Goal: Use online tool/utility: Use online tool/utility

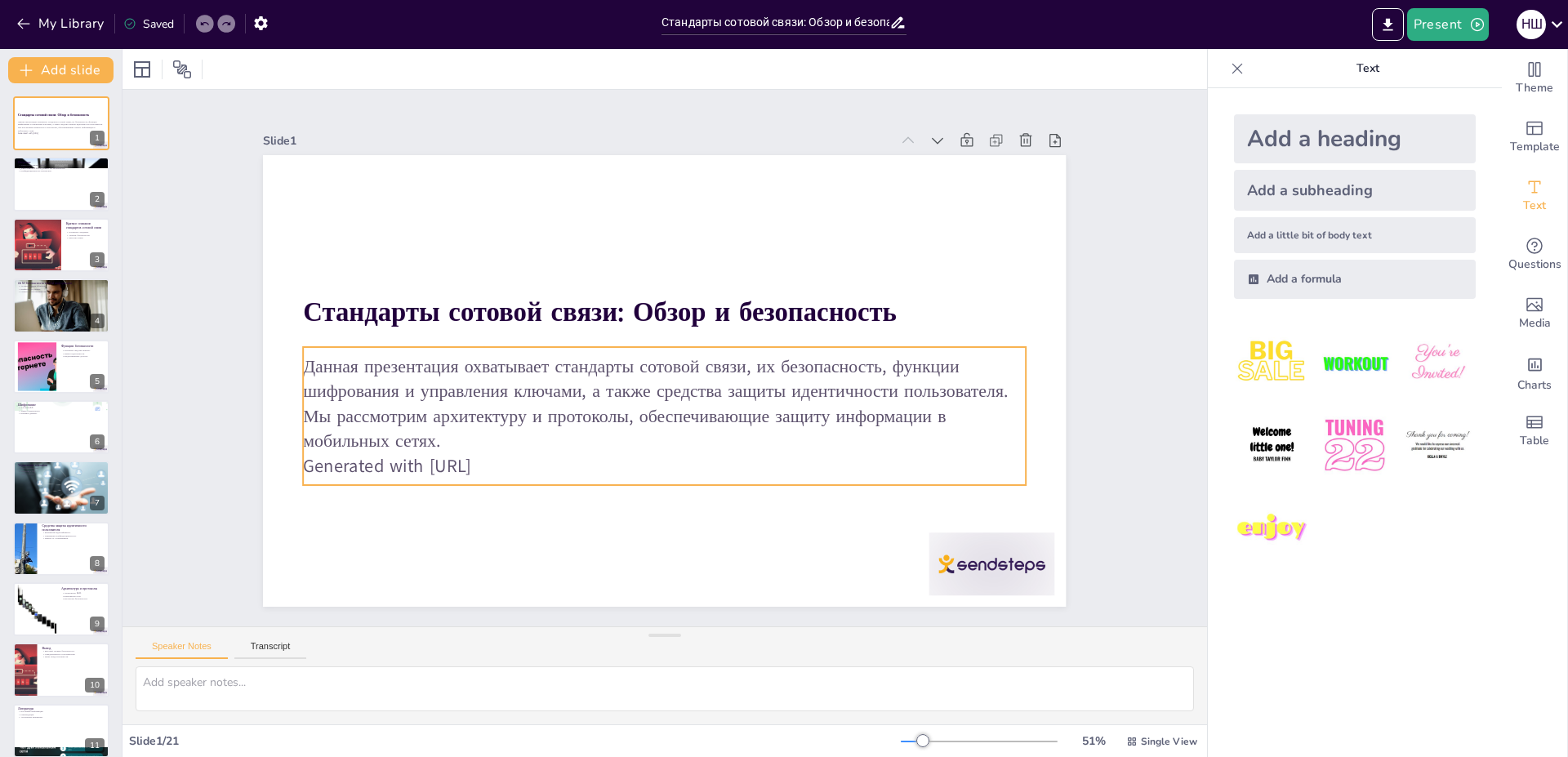
checkbox input "true"
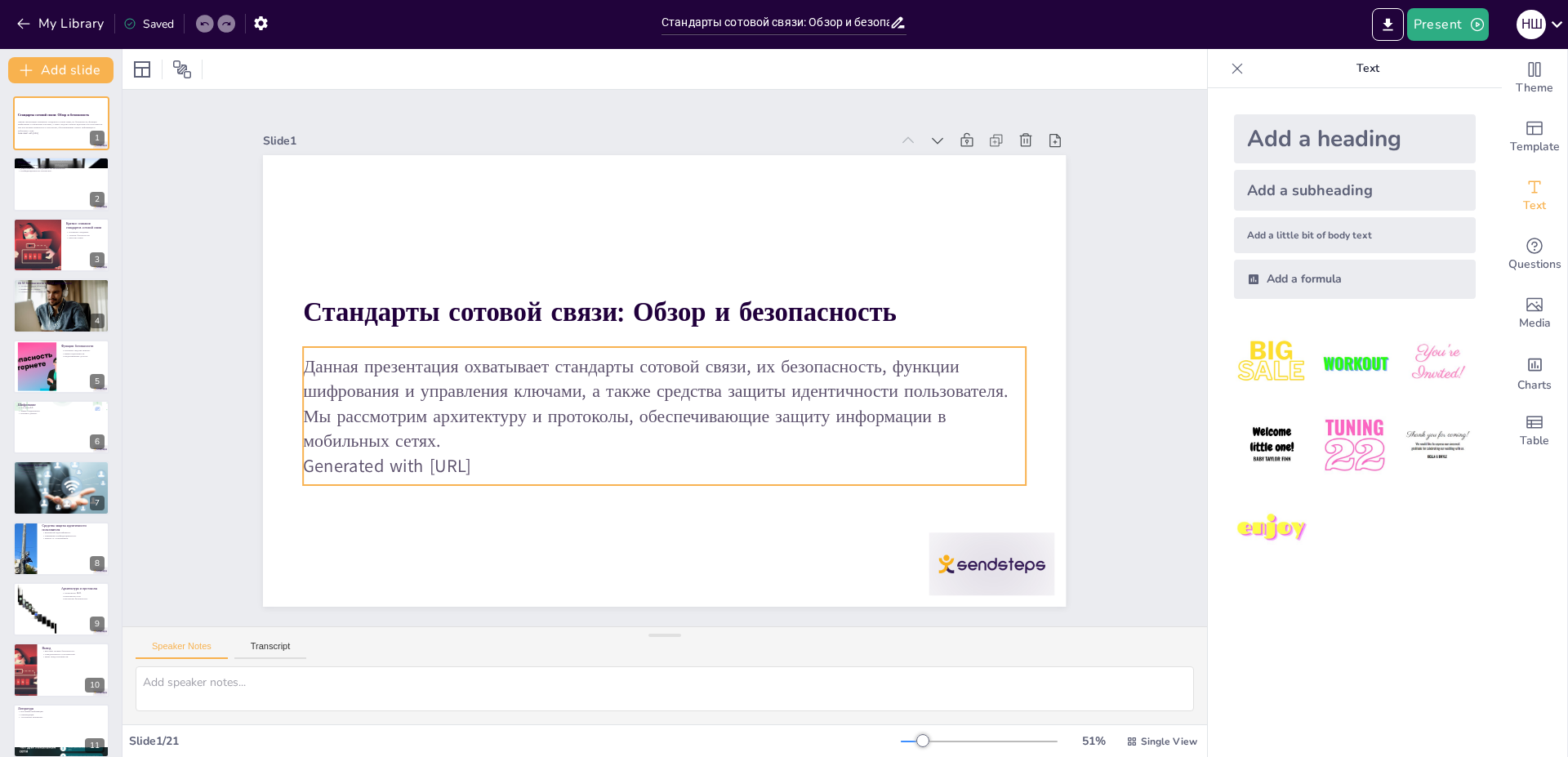
checkbox input "true"
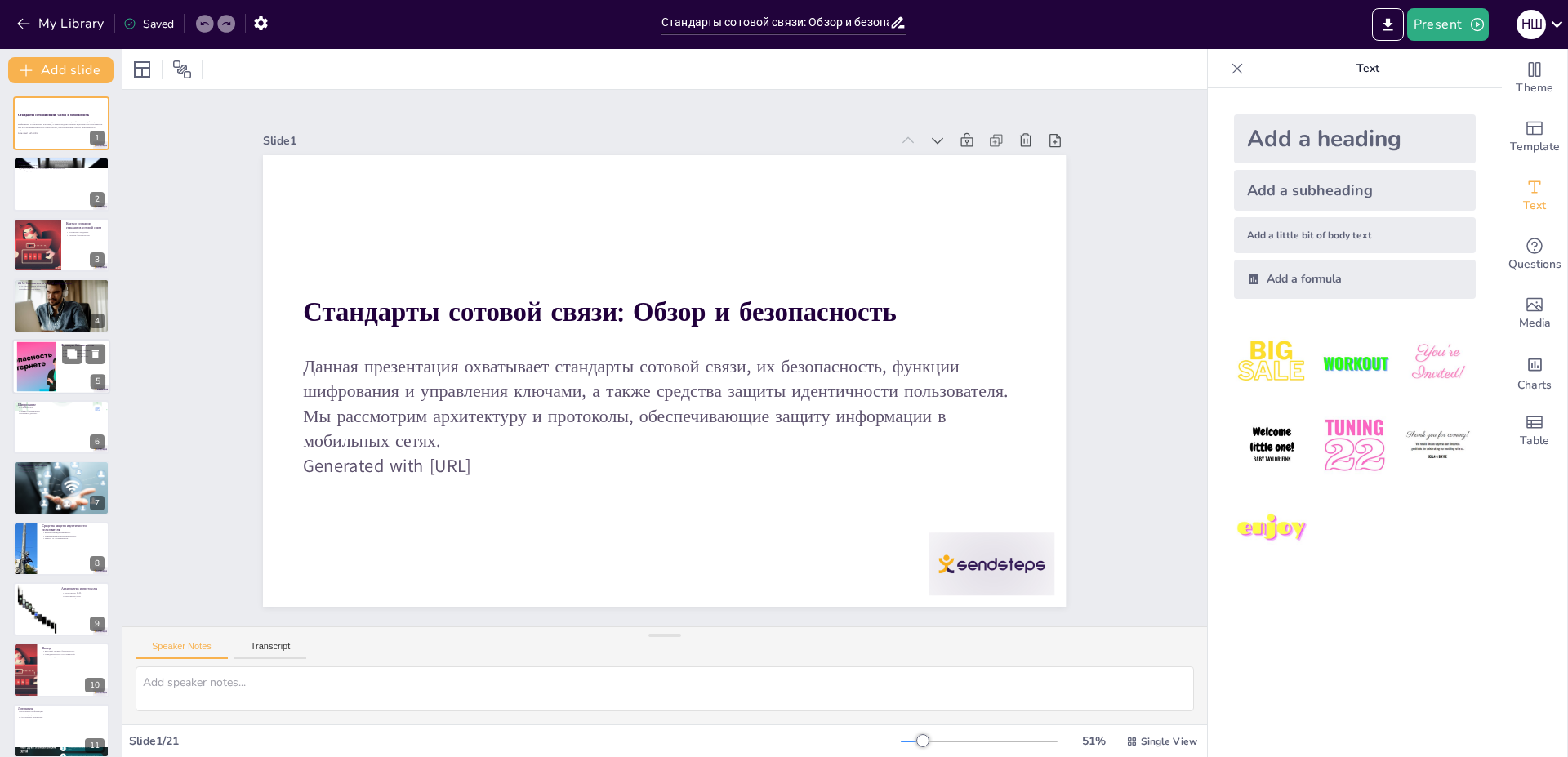
checkbox input "true"
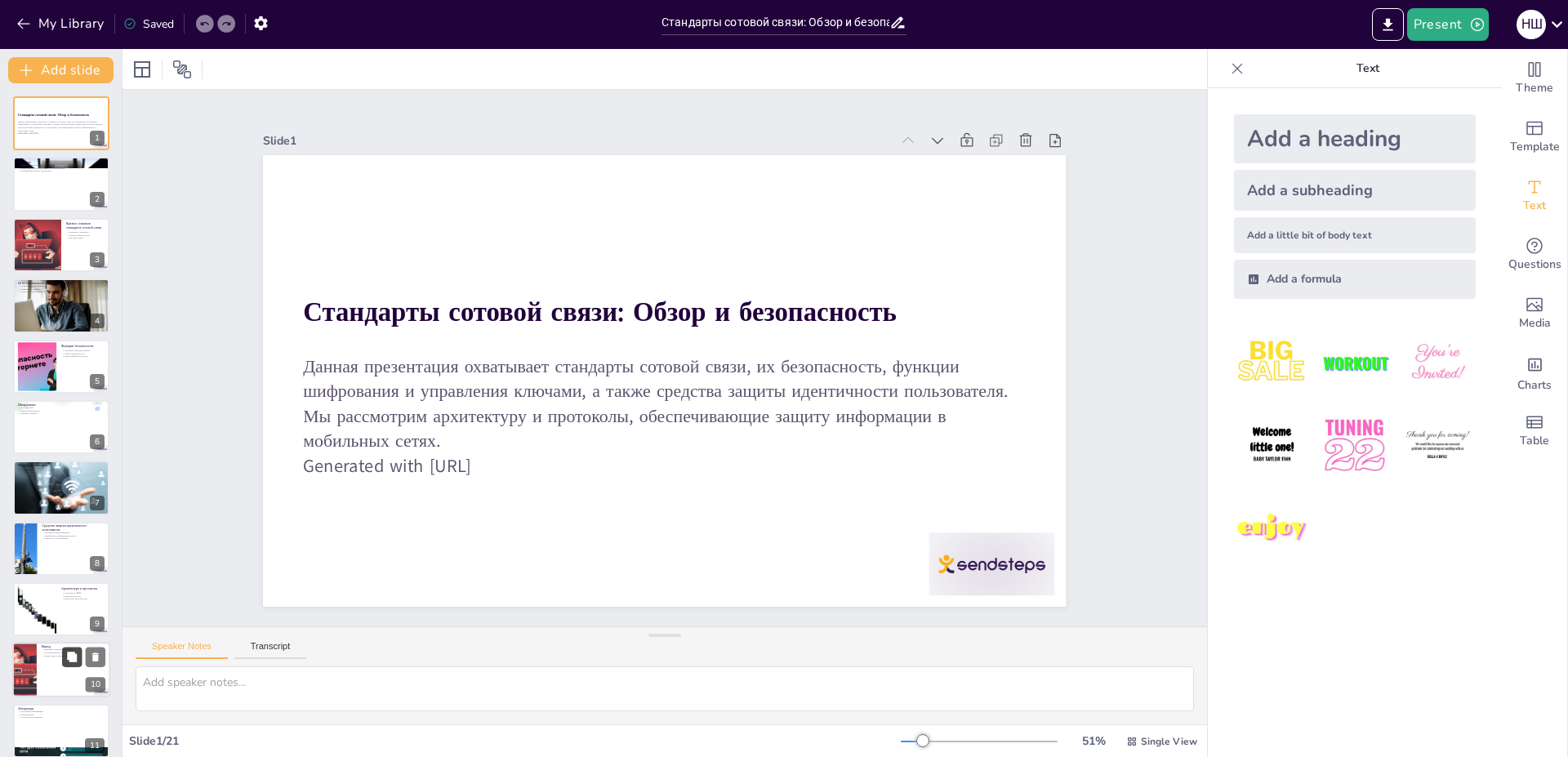
checkbox input "true"
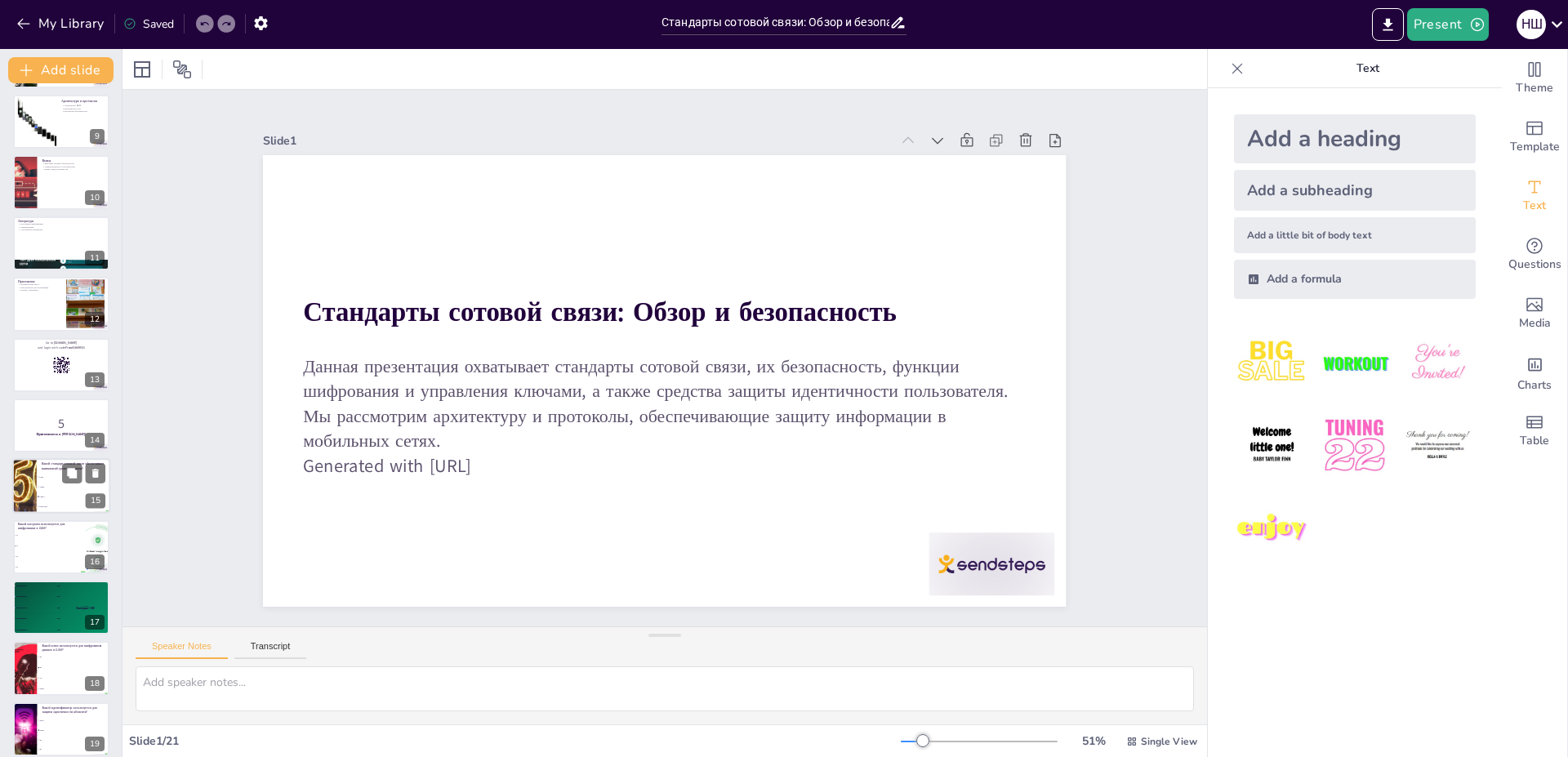
checkbox input "true"
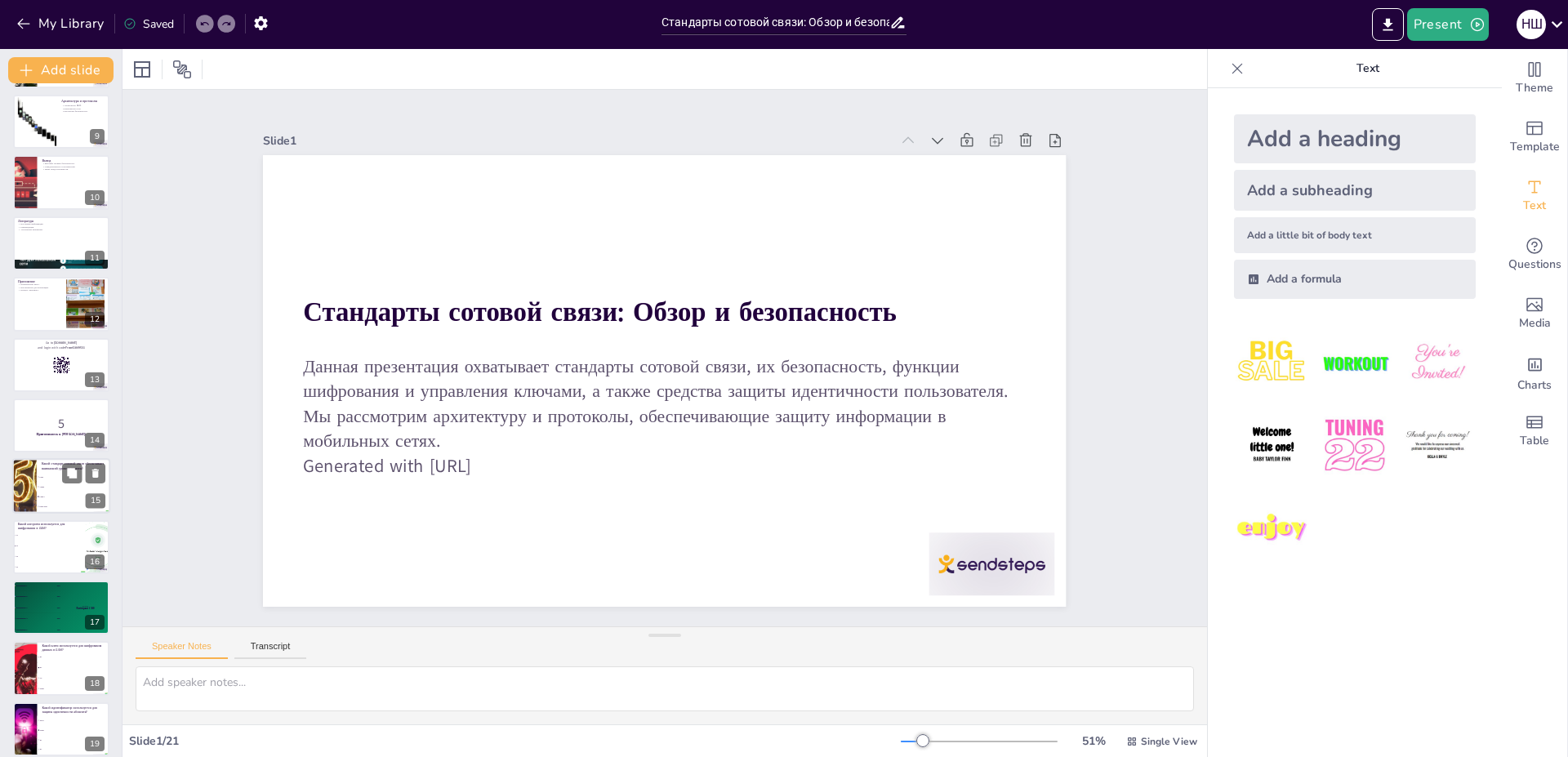
checkbox input "true"
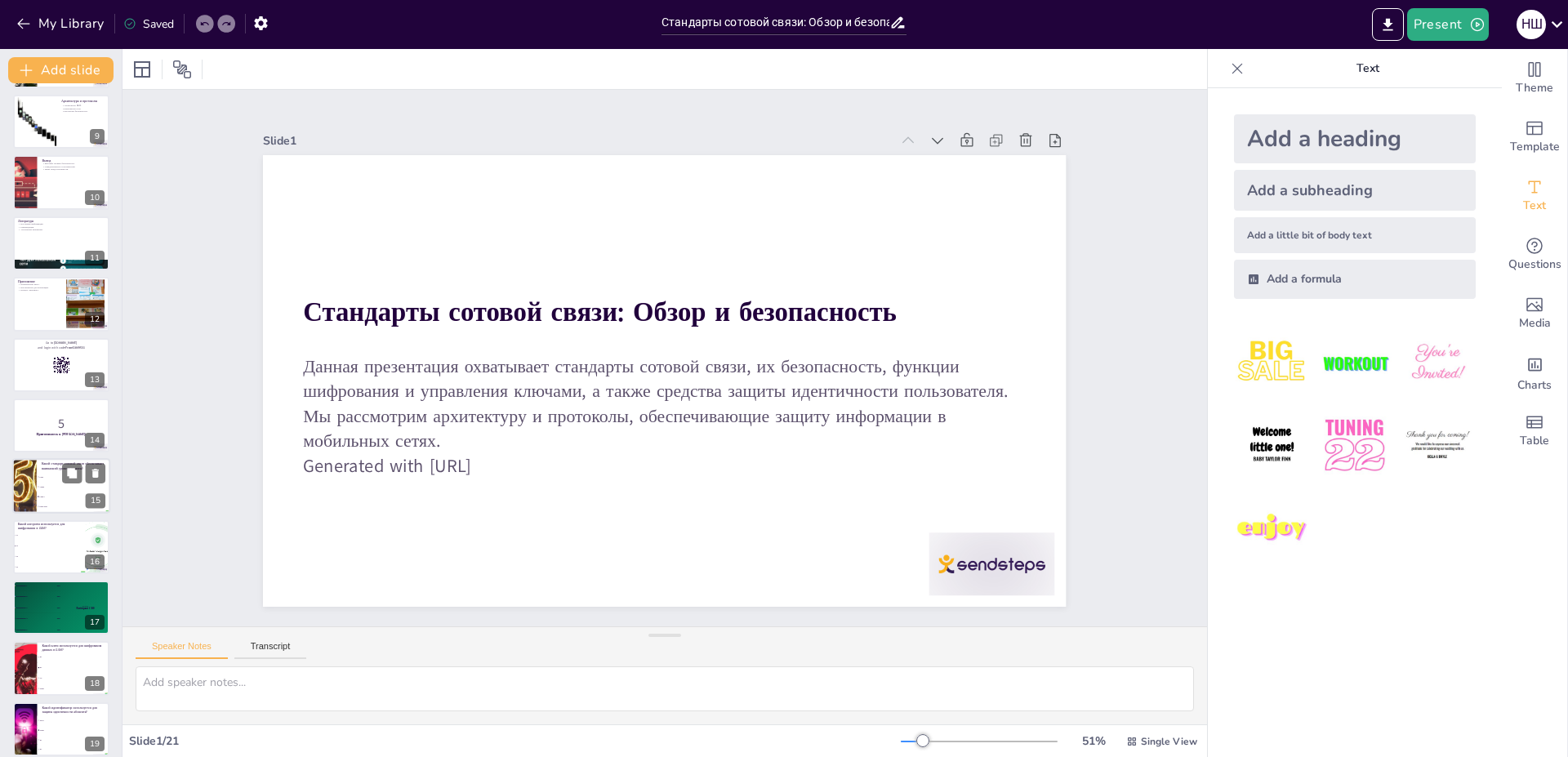
checkbox input "true"
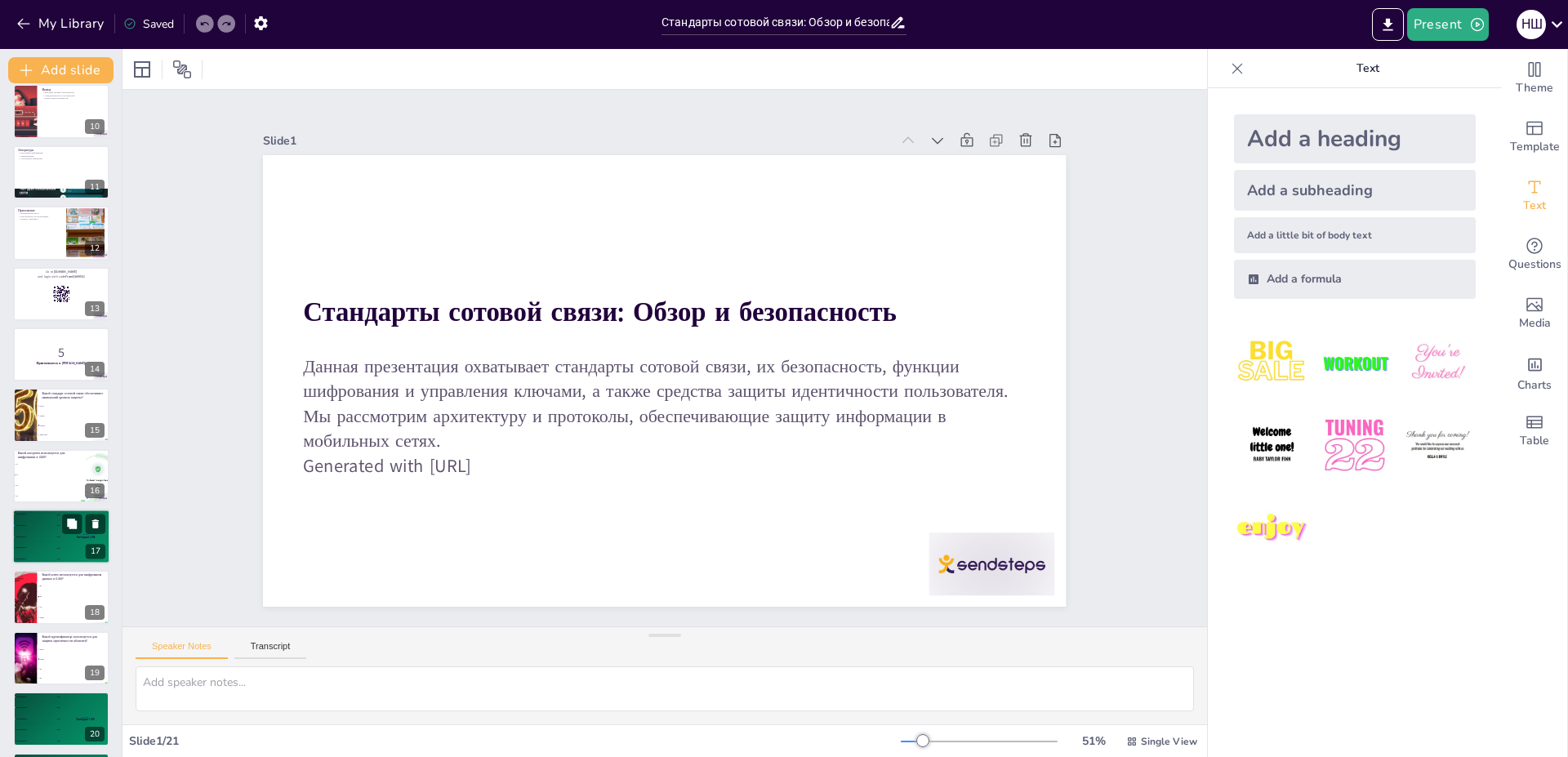
checkbox input "true"
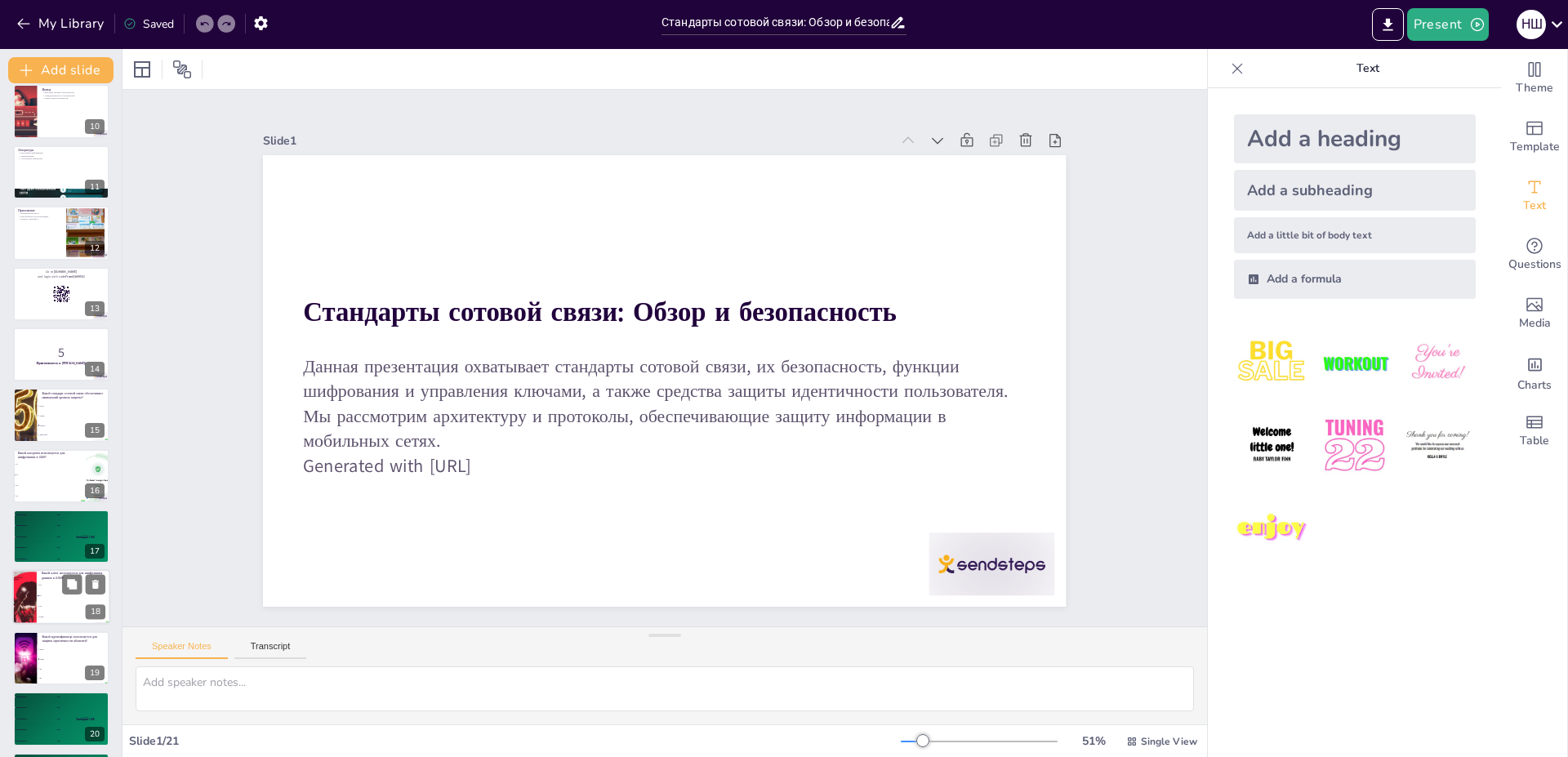
checkbox input "true"
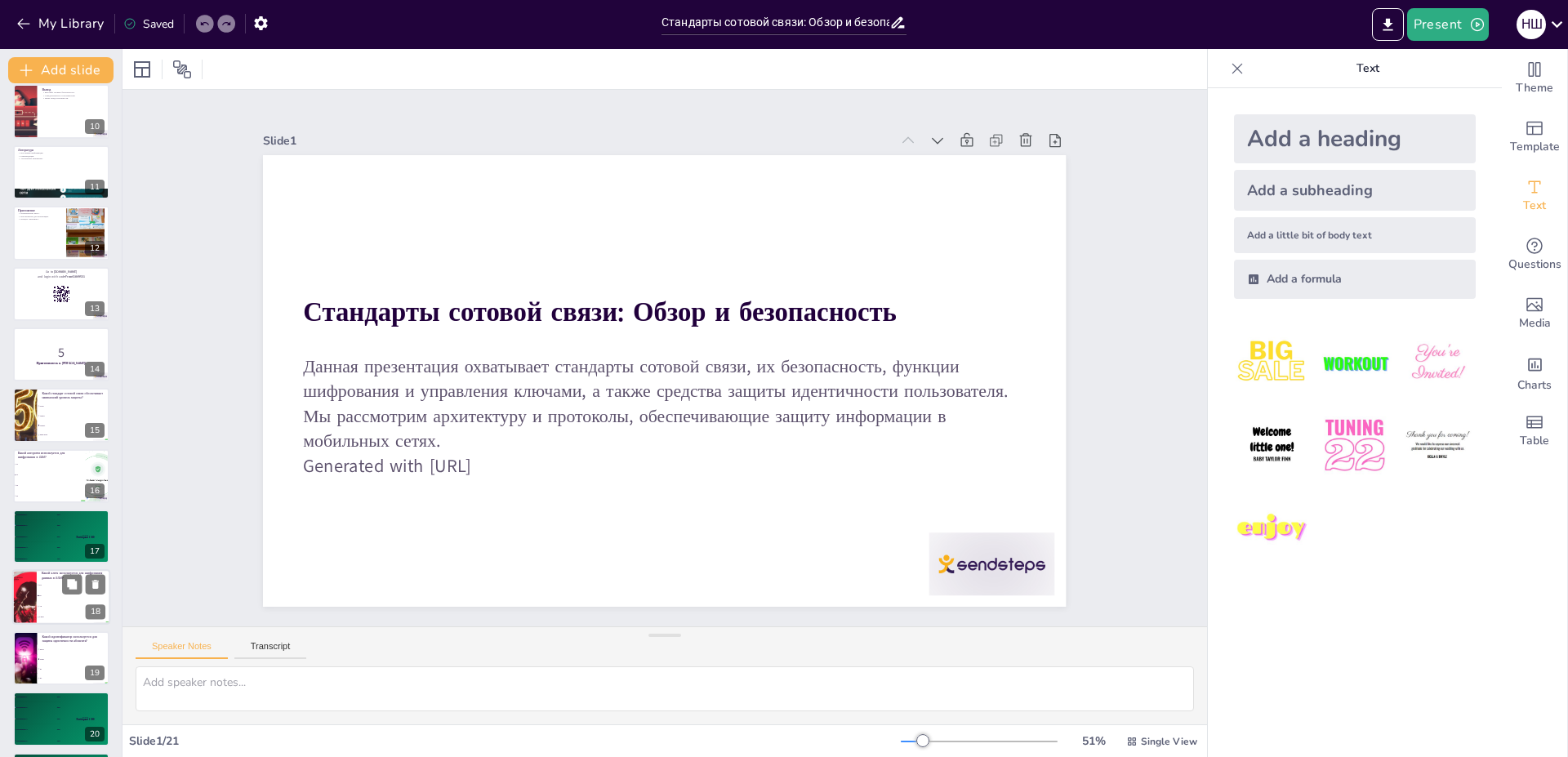
checkbox input "true"
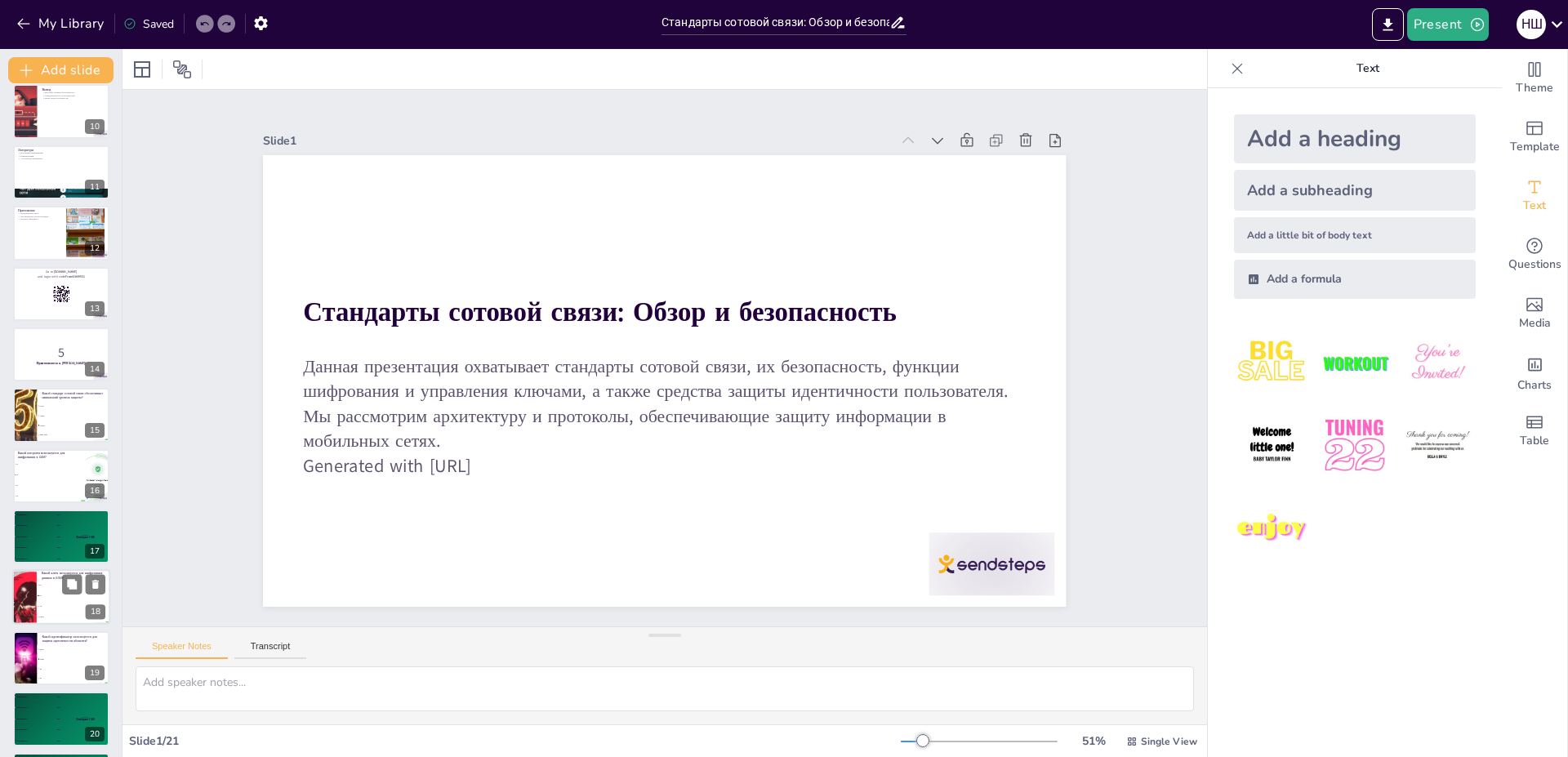
checkbox input "true"
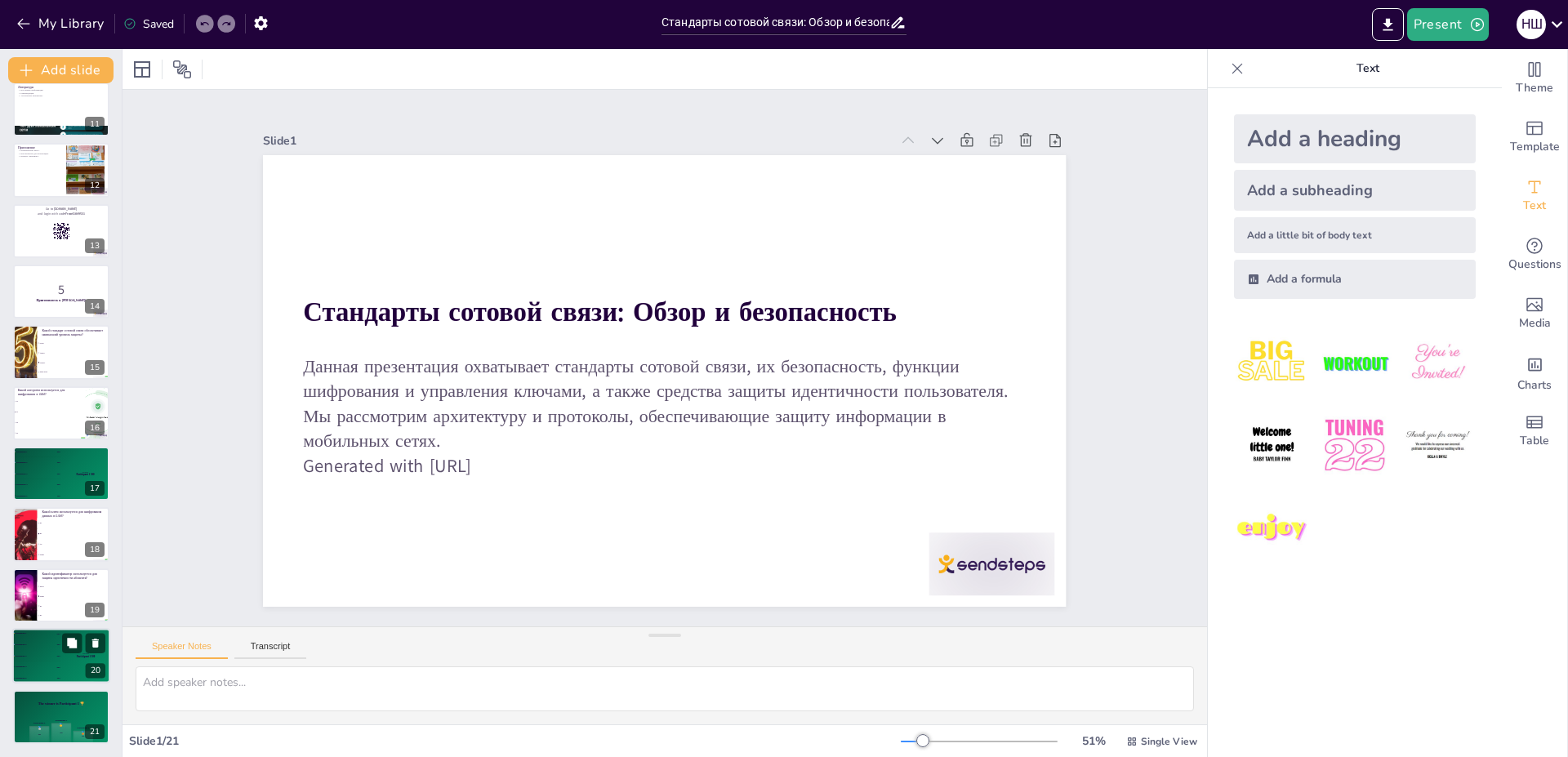
checkbox input "true"
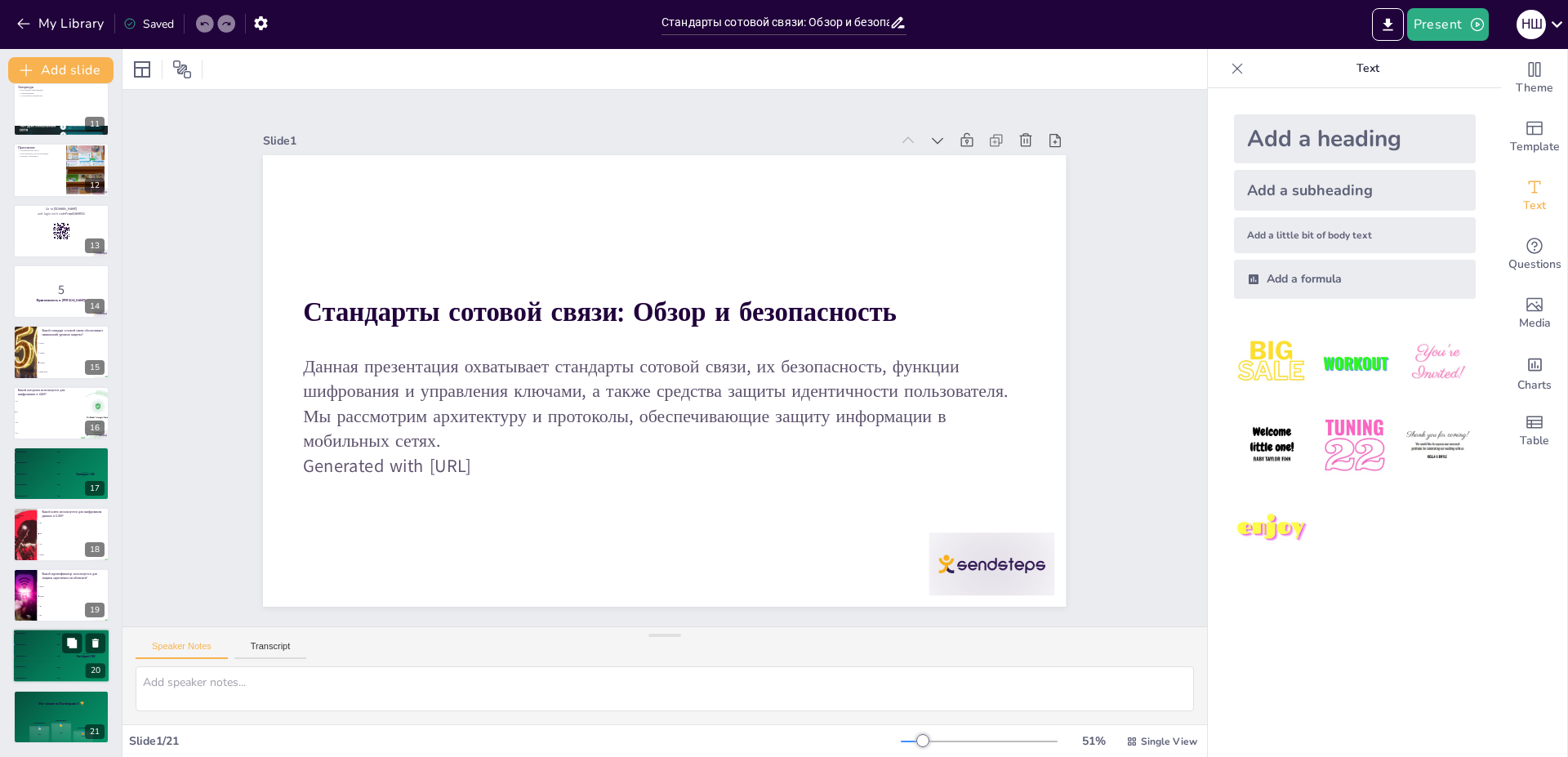
checkbox input "true"
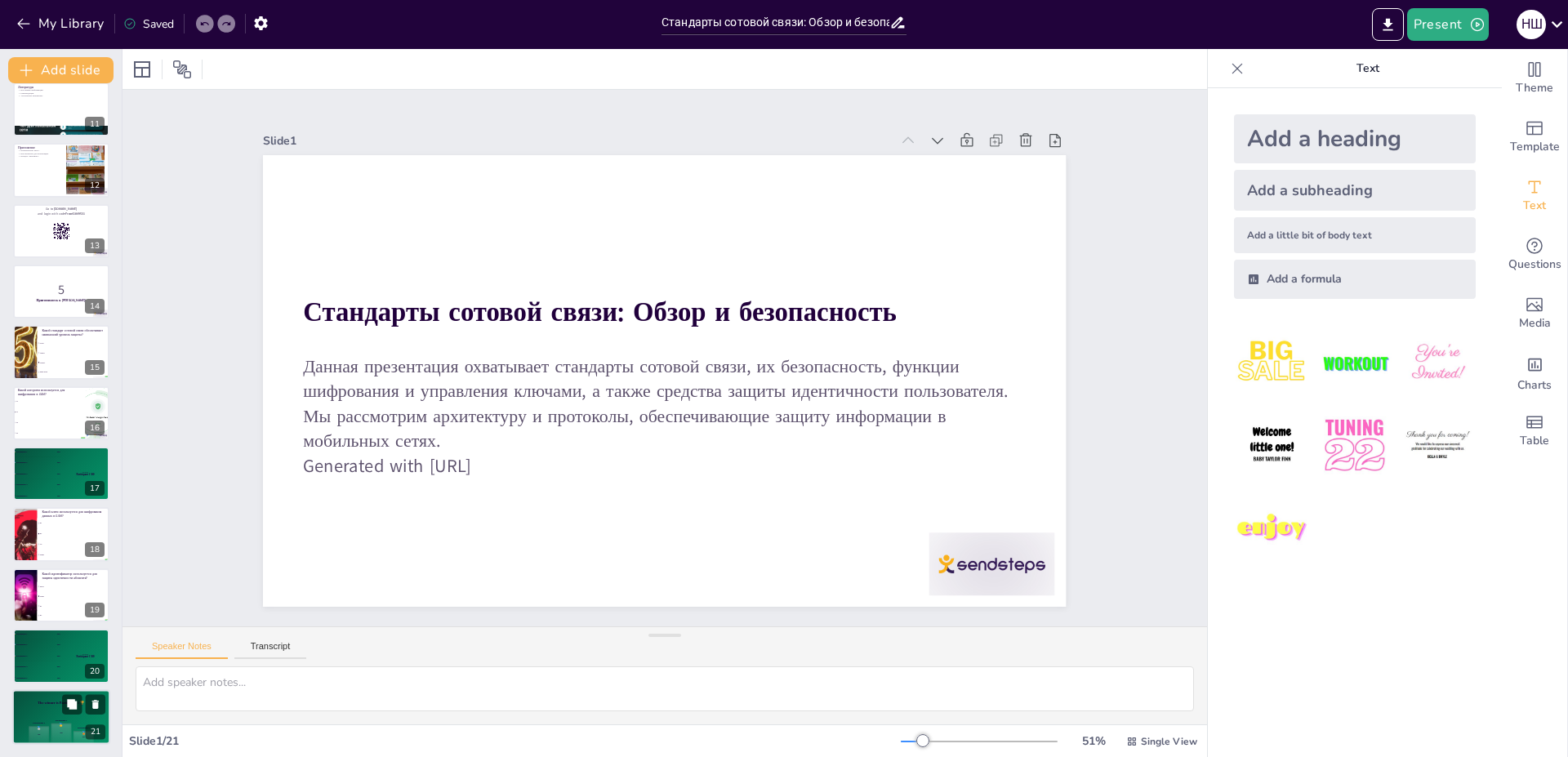
checkbox input "true"
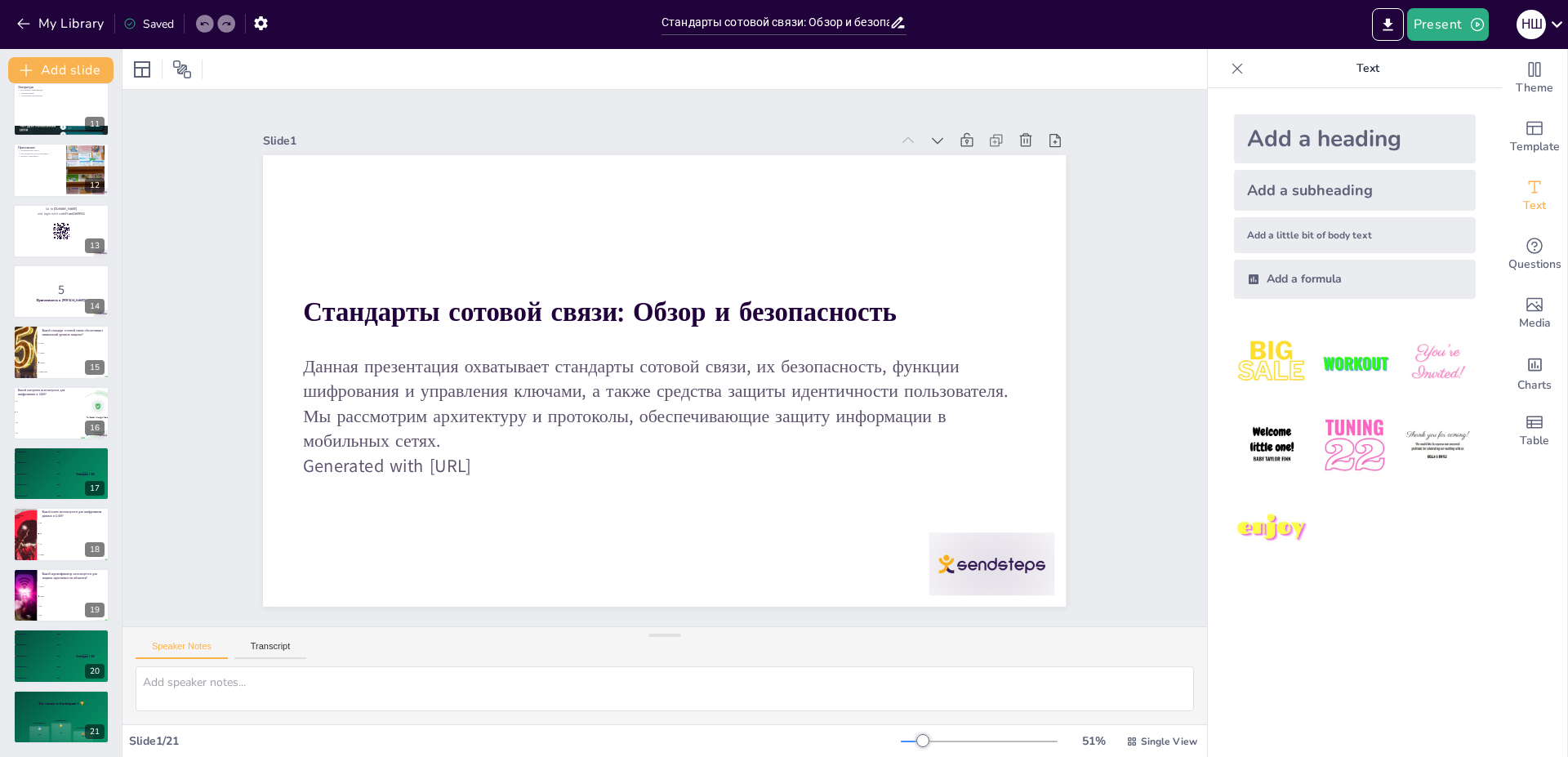
checkbox input "true"
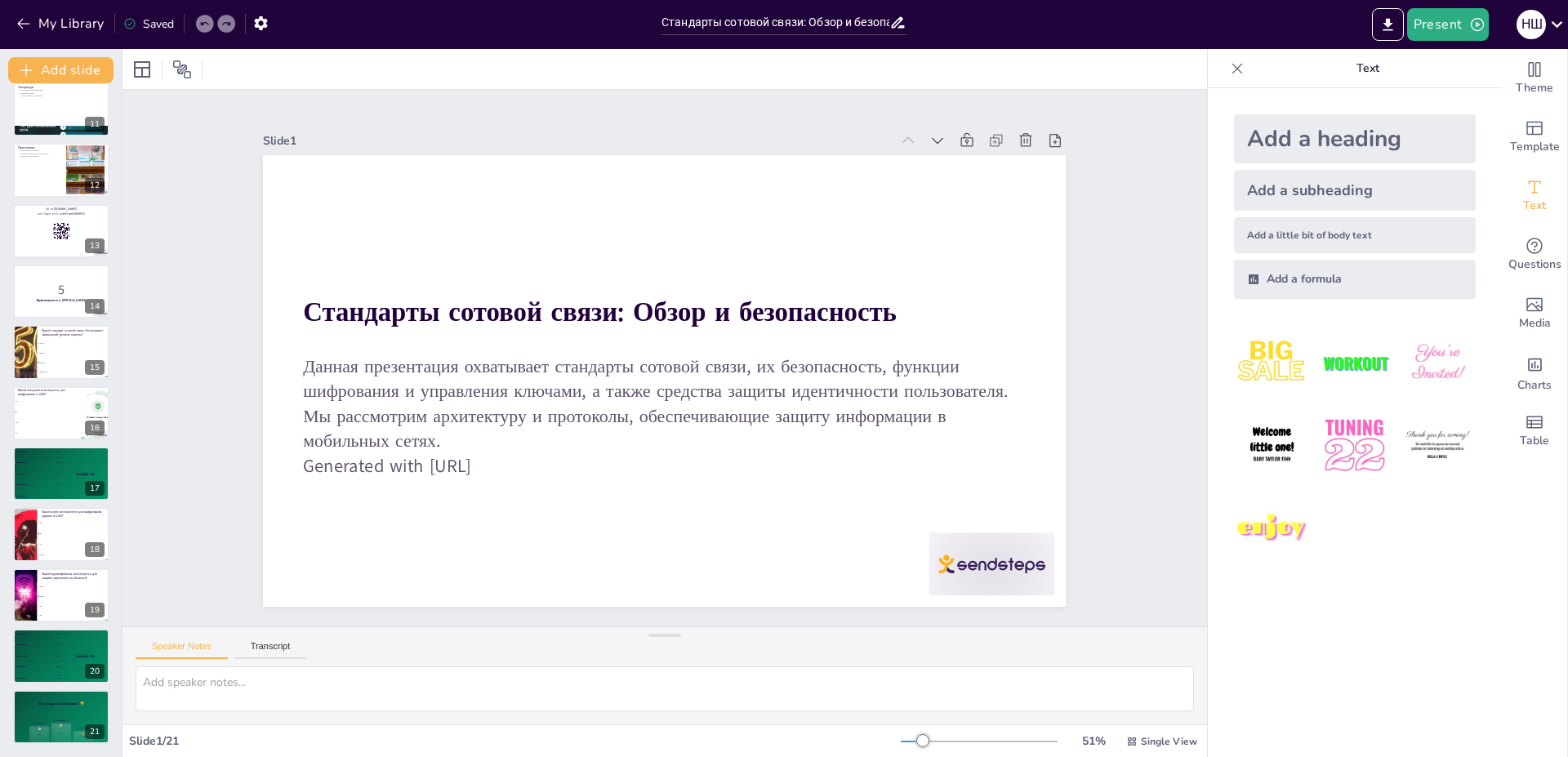
checkbox input "true"
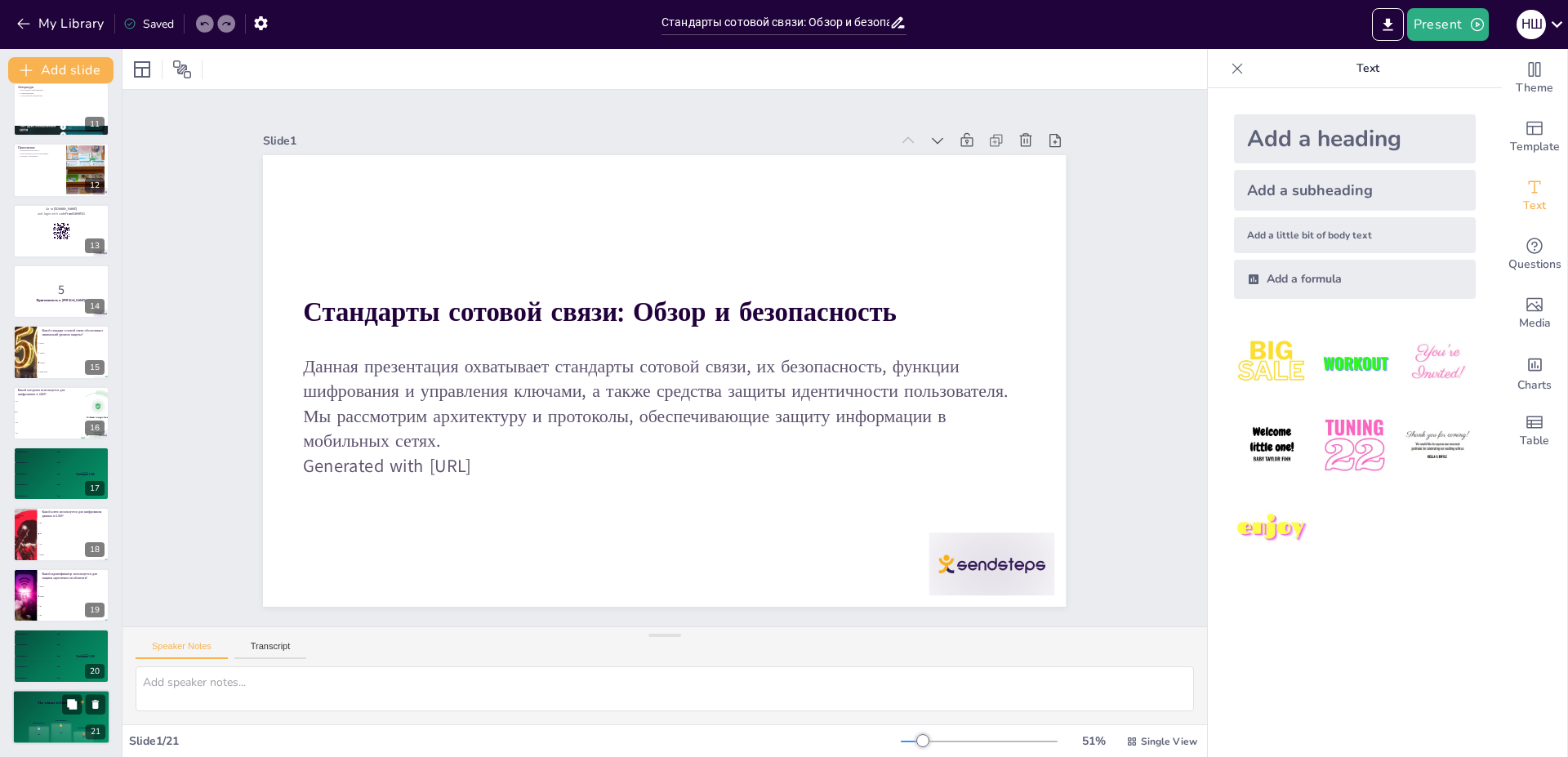
checkbox input "true"
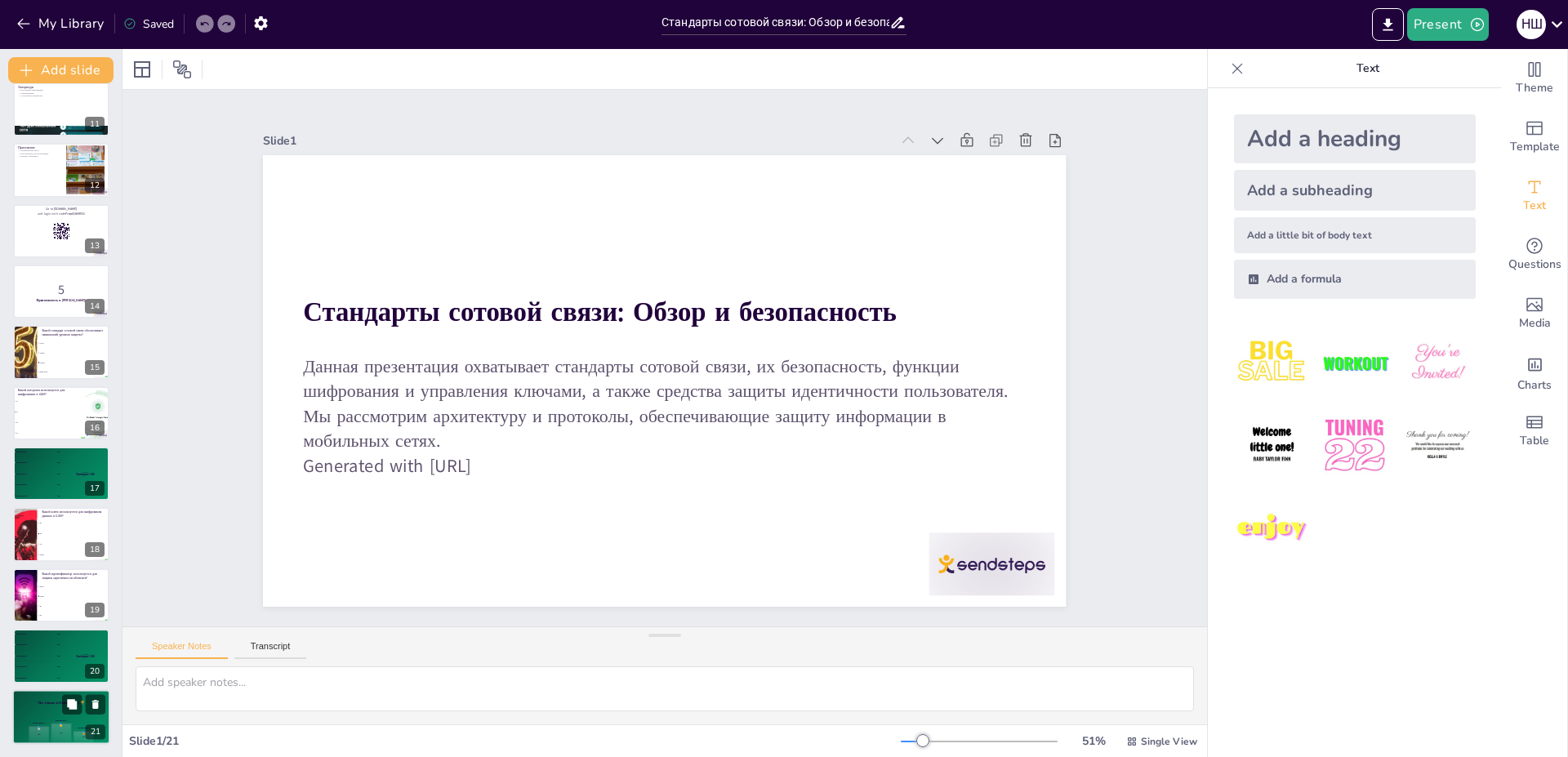
checkbox input "true"
click at [70, 728] on div "🥇 500" at bounding box center [61, 732] width 20 height 20
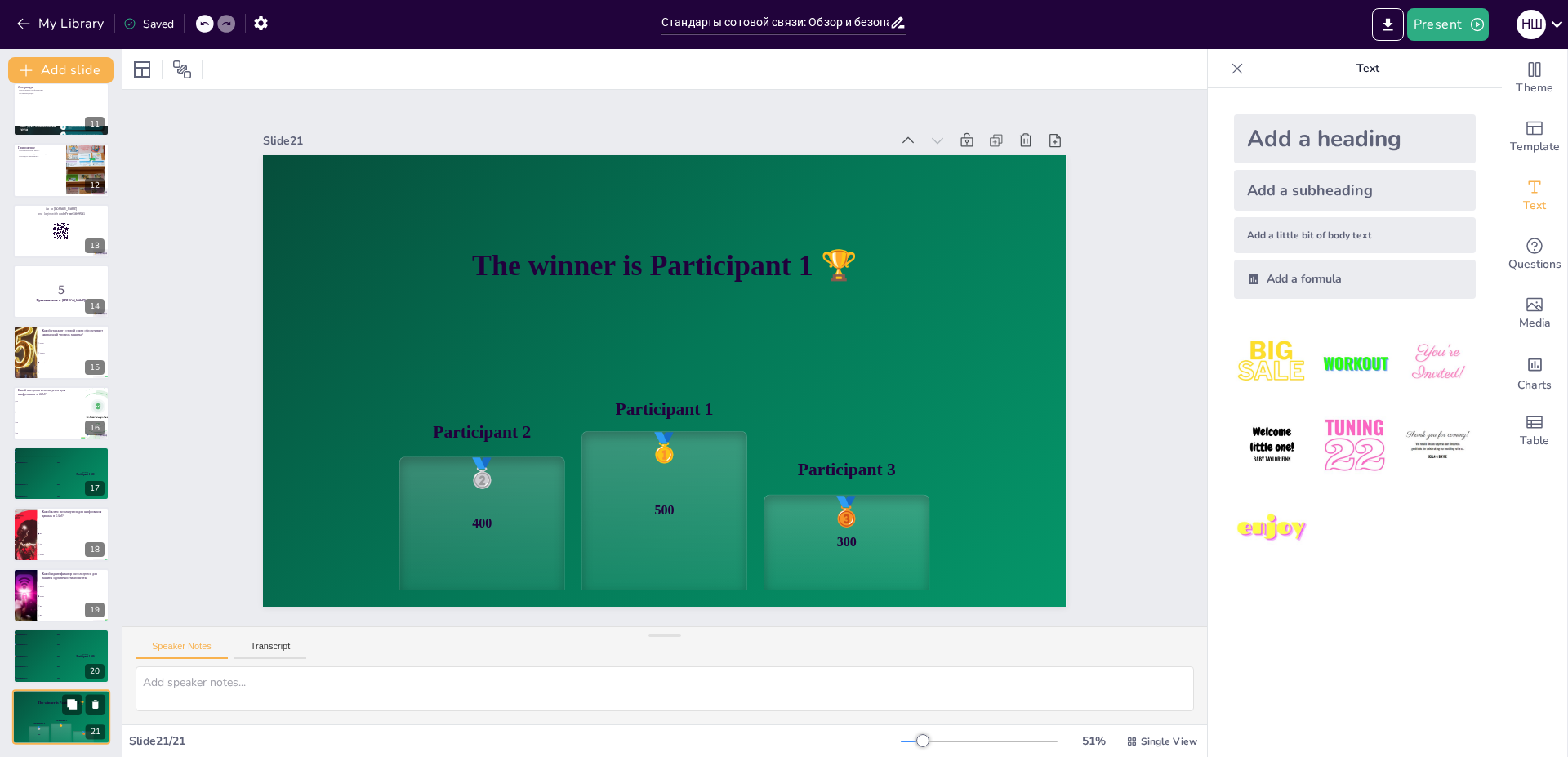
checkbox input "true"
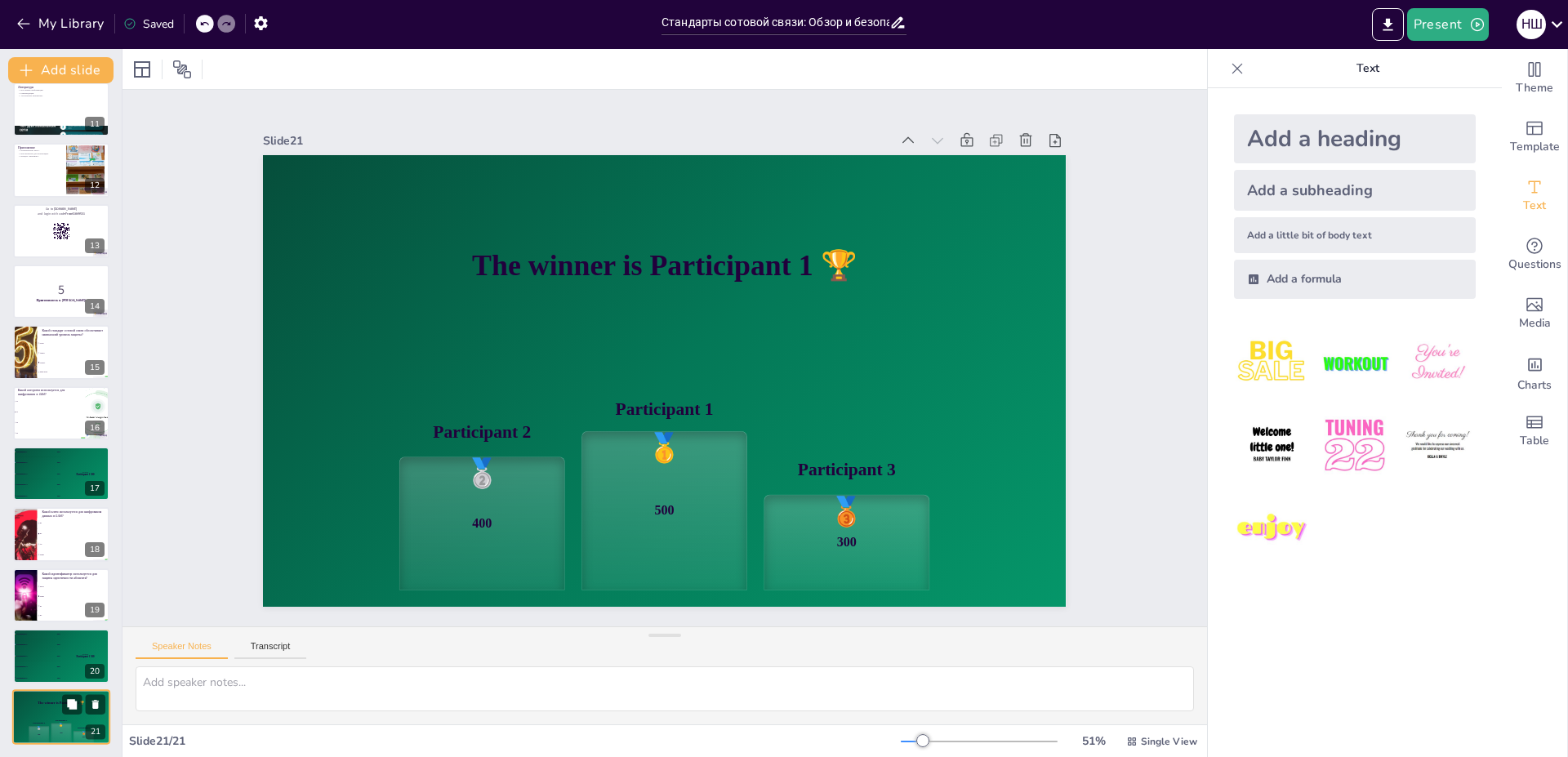
checkbox input "true"
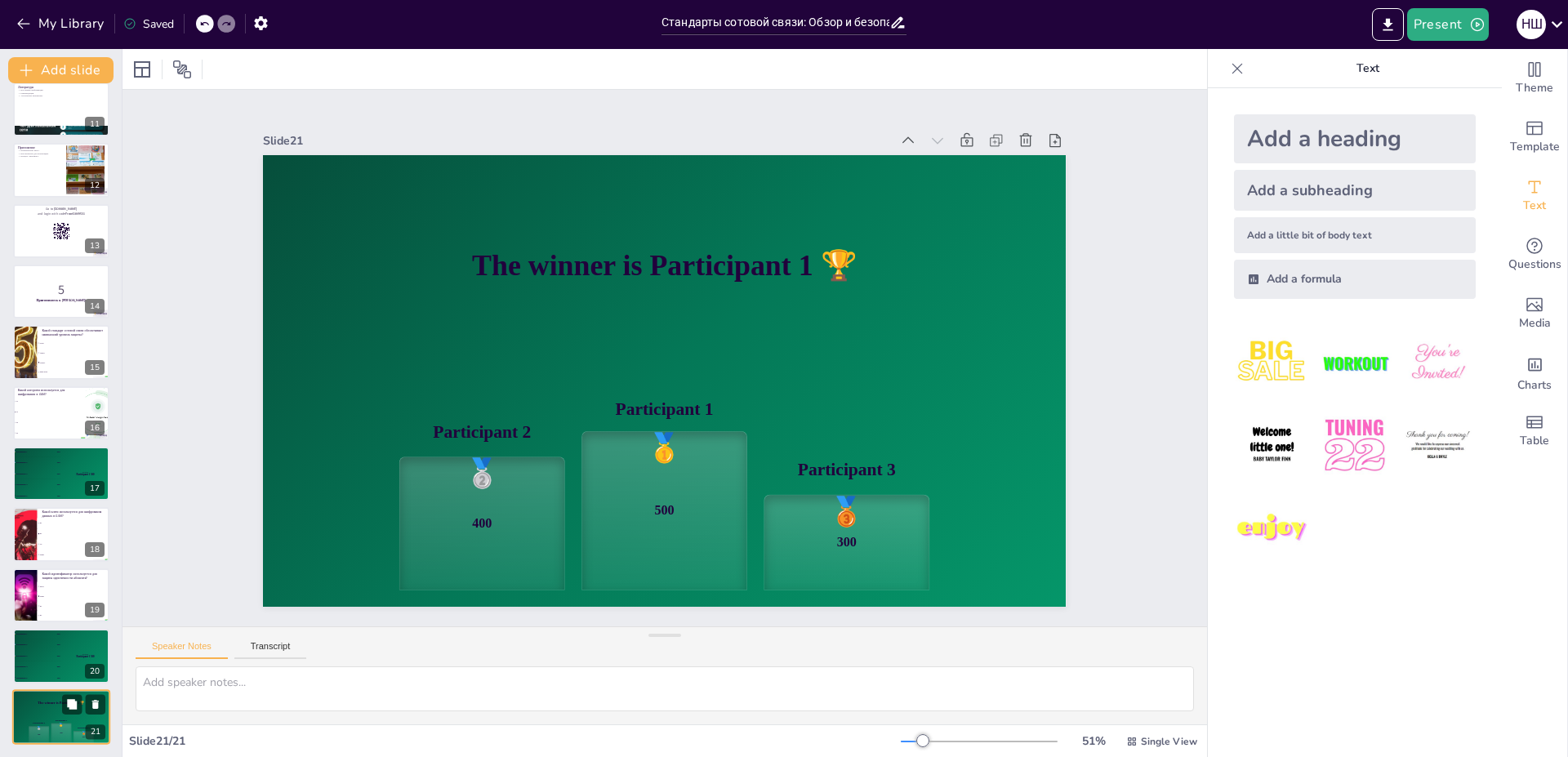
checkbox input "true"
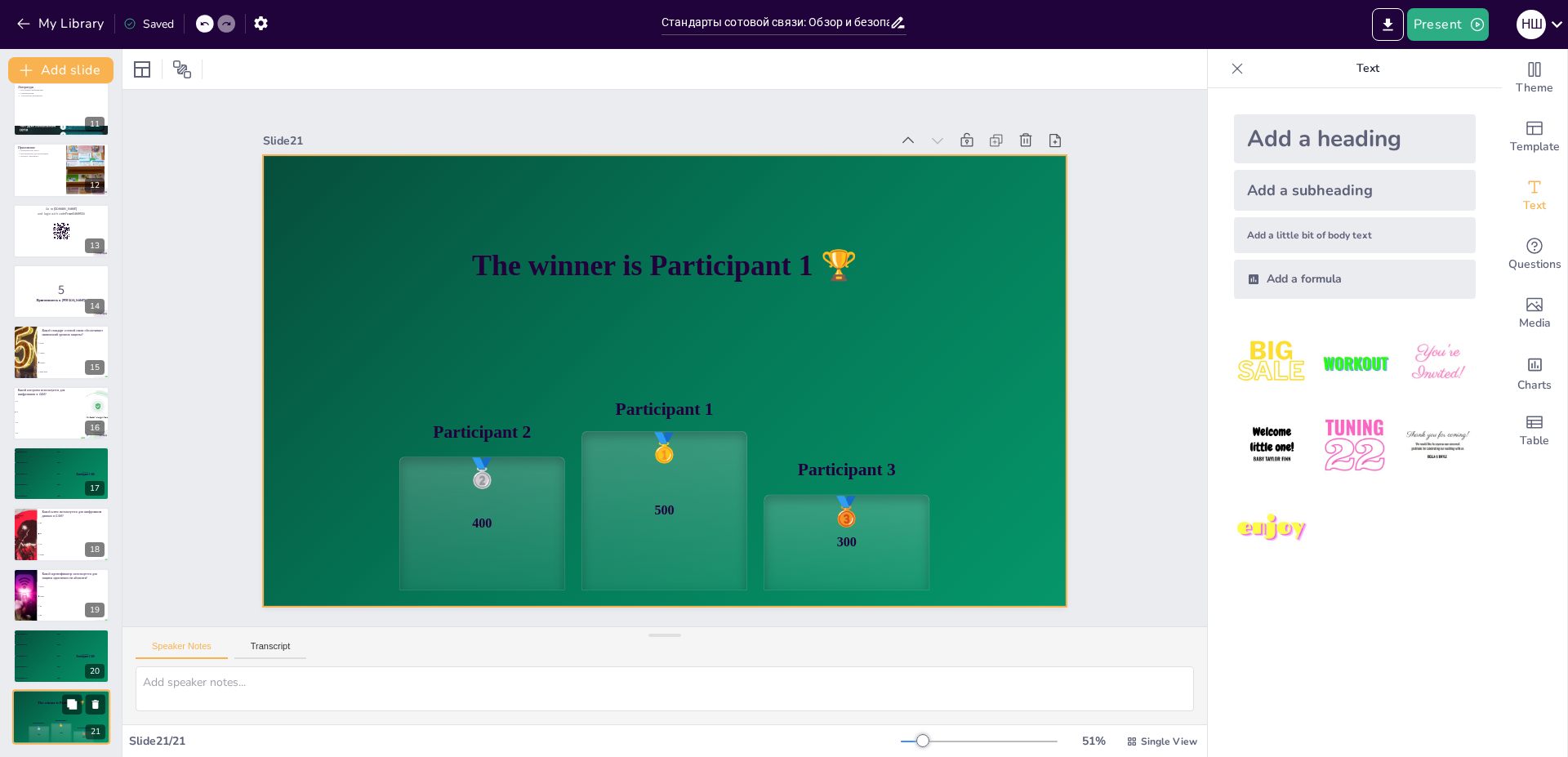
checkbox input "true"
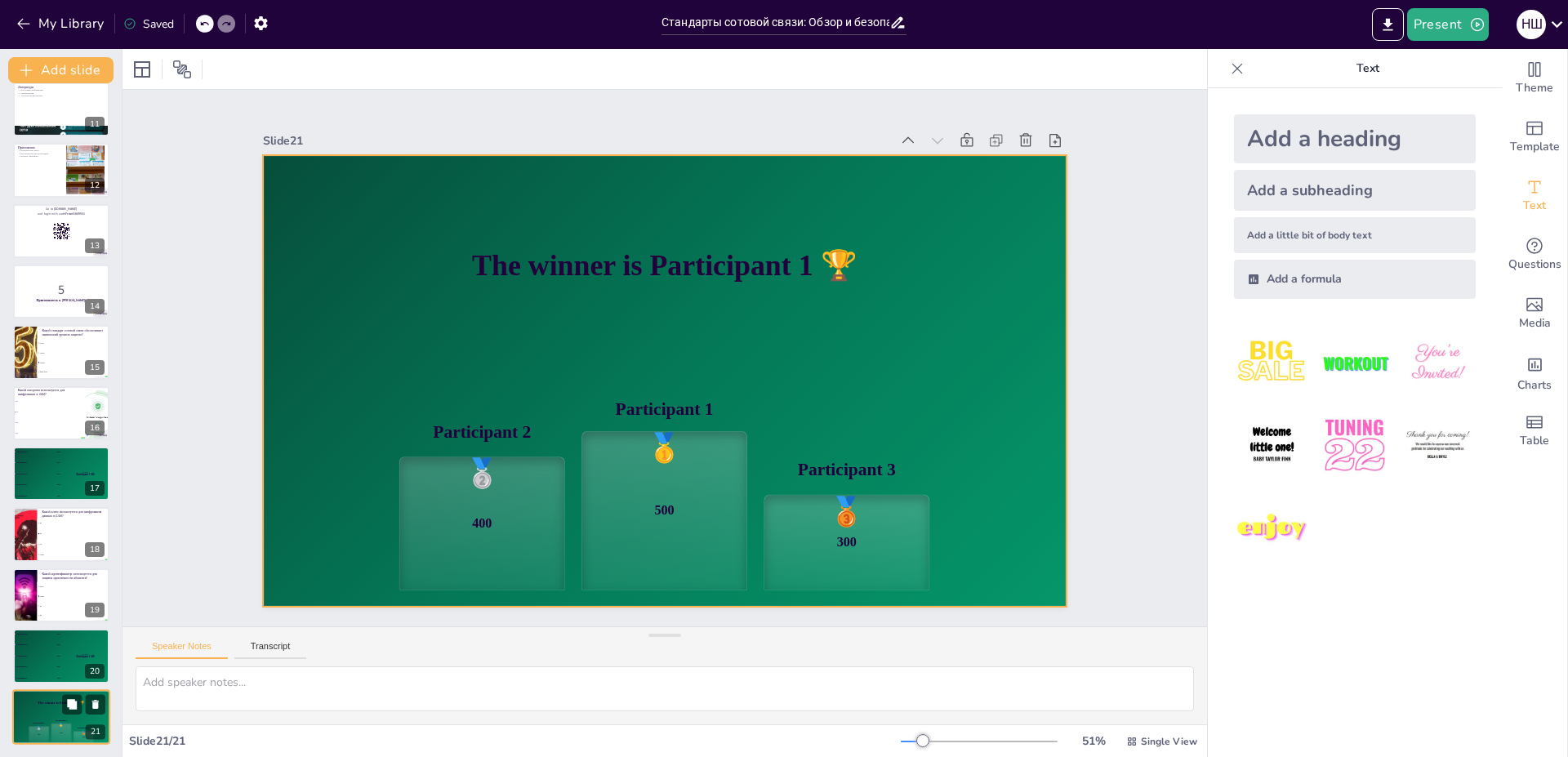
checkbox input "true"
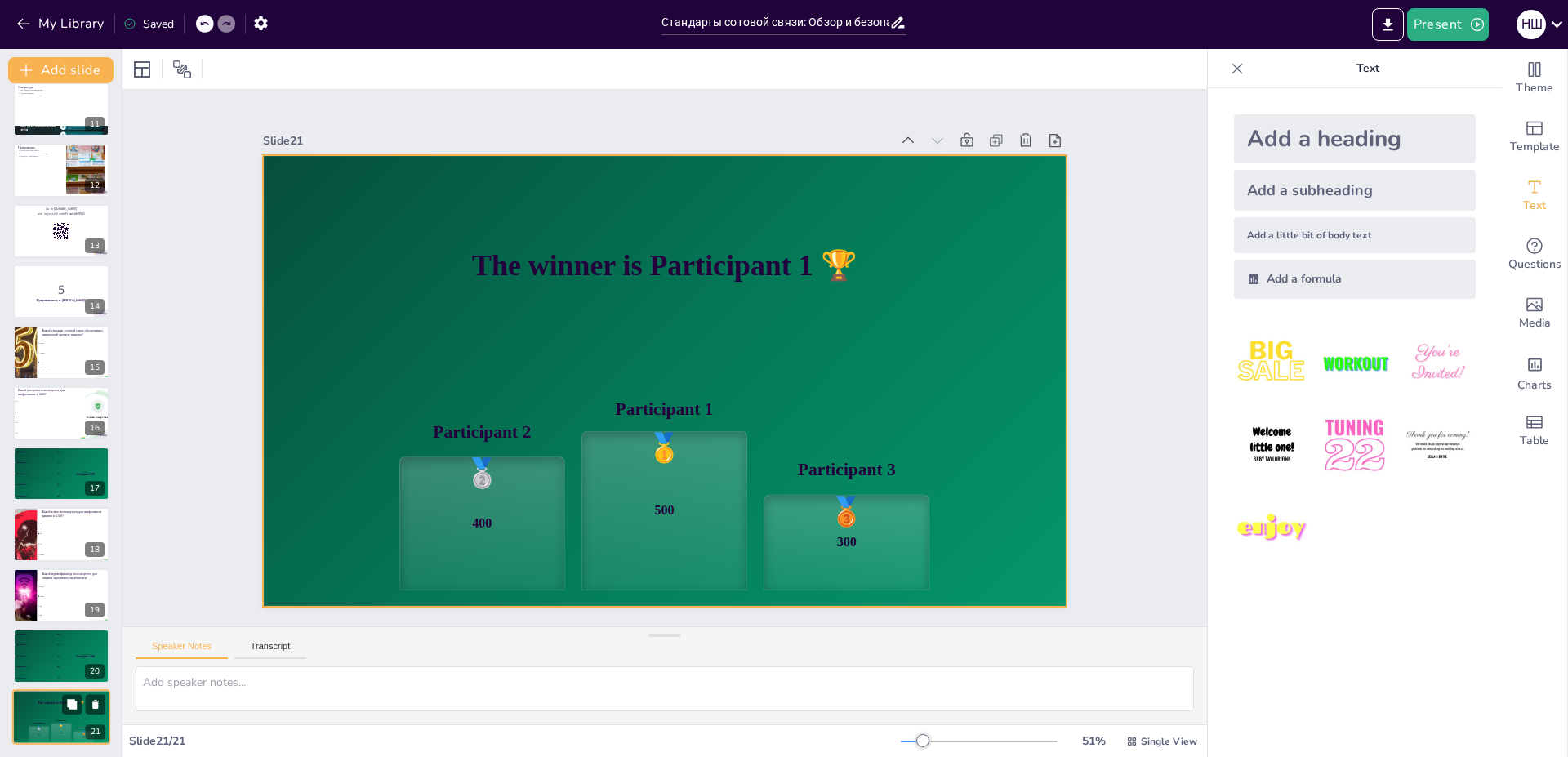
checkbox input "true"
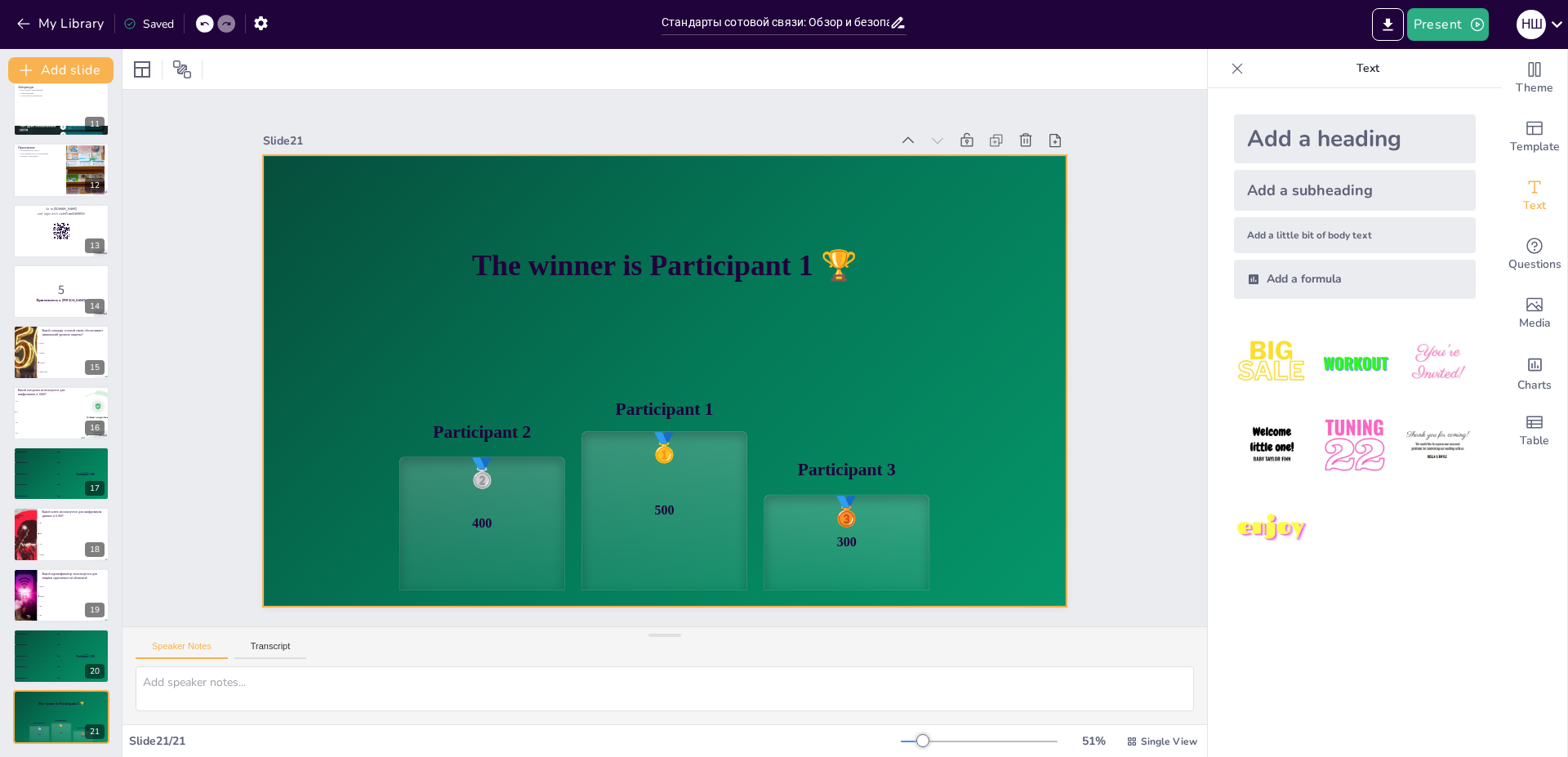
checkbox input "true"
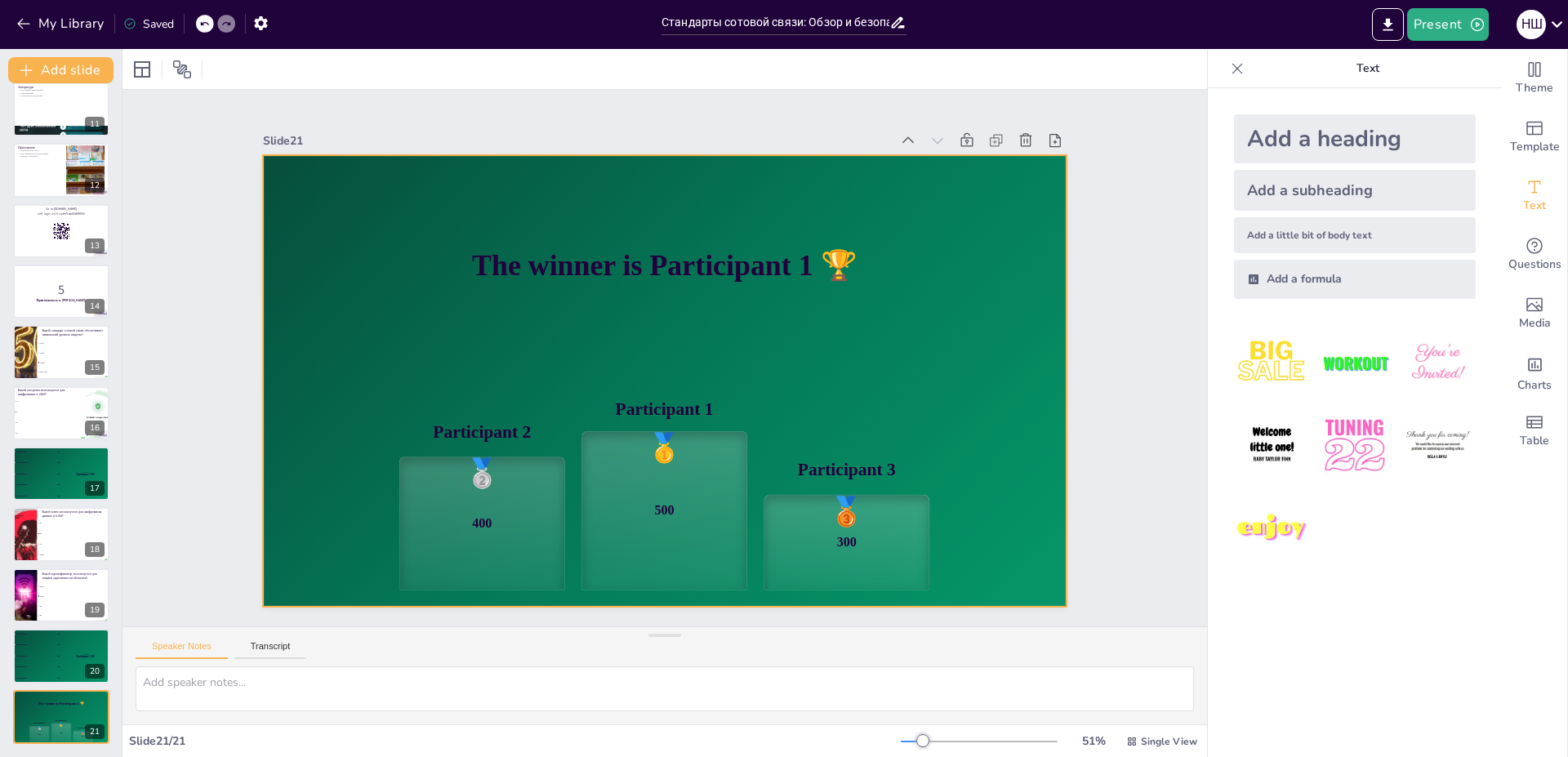
checkbox input "true"
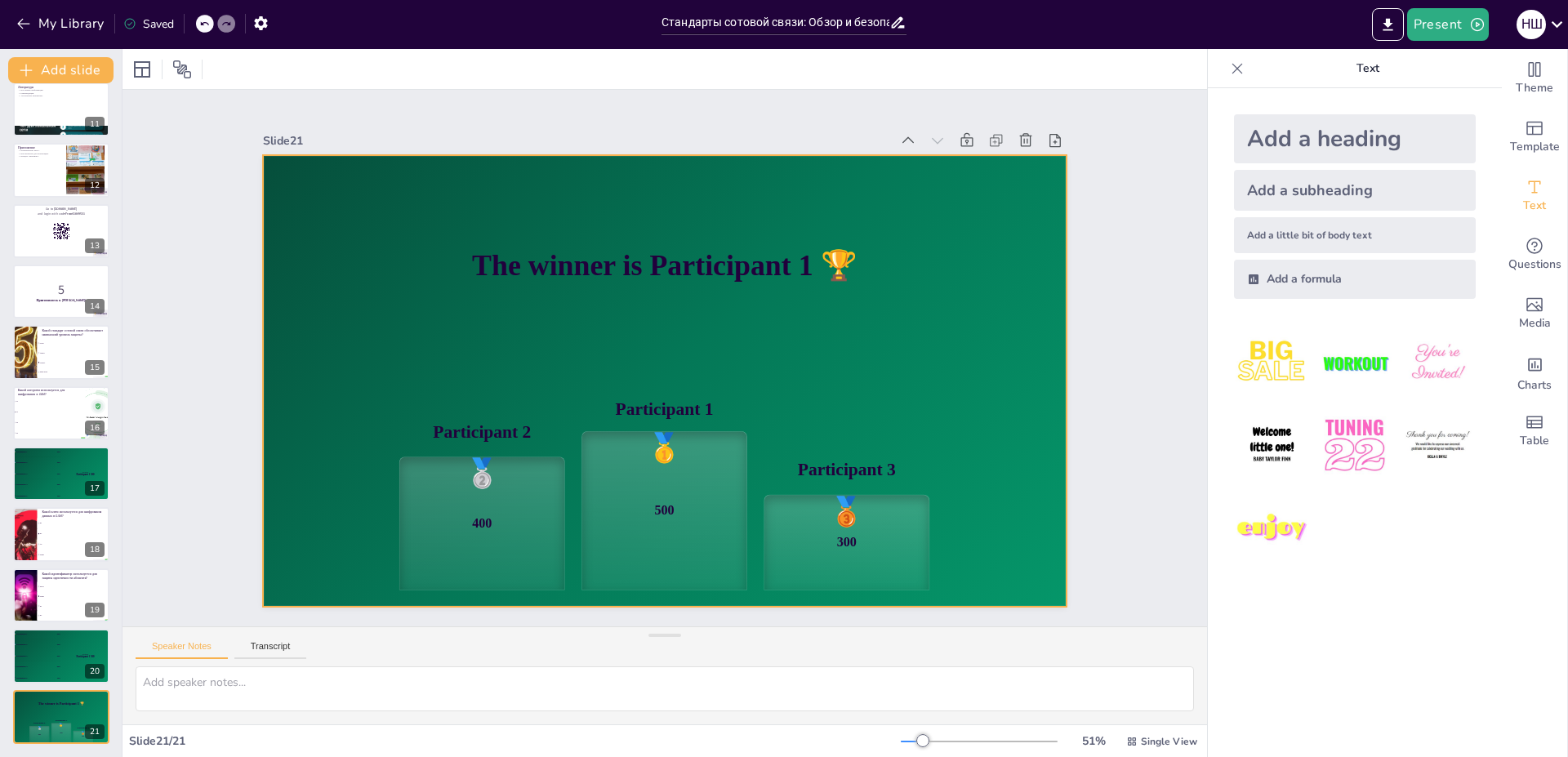
checkbox input "true"
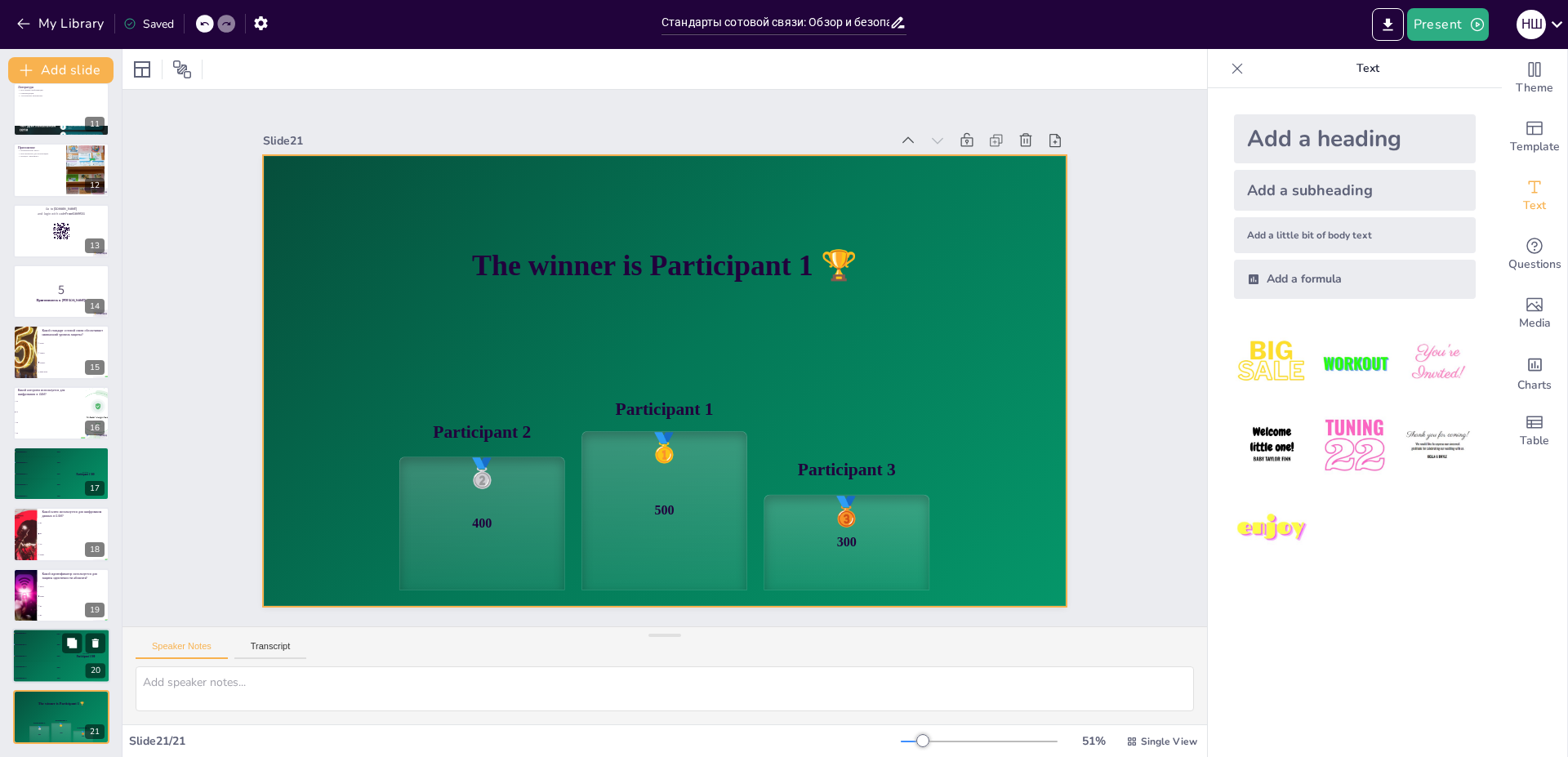
checkbox input "true"
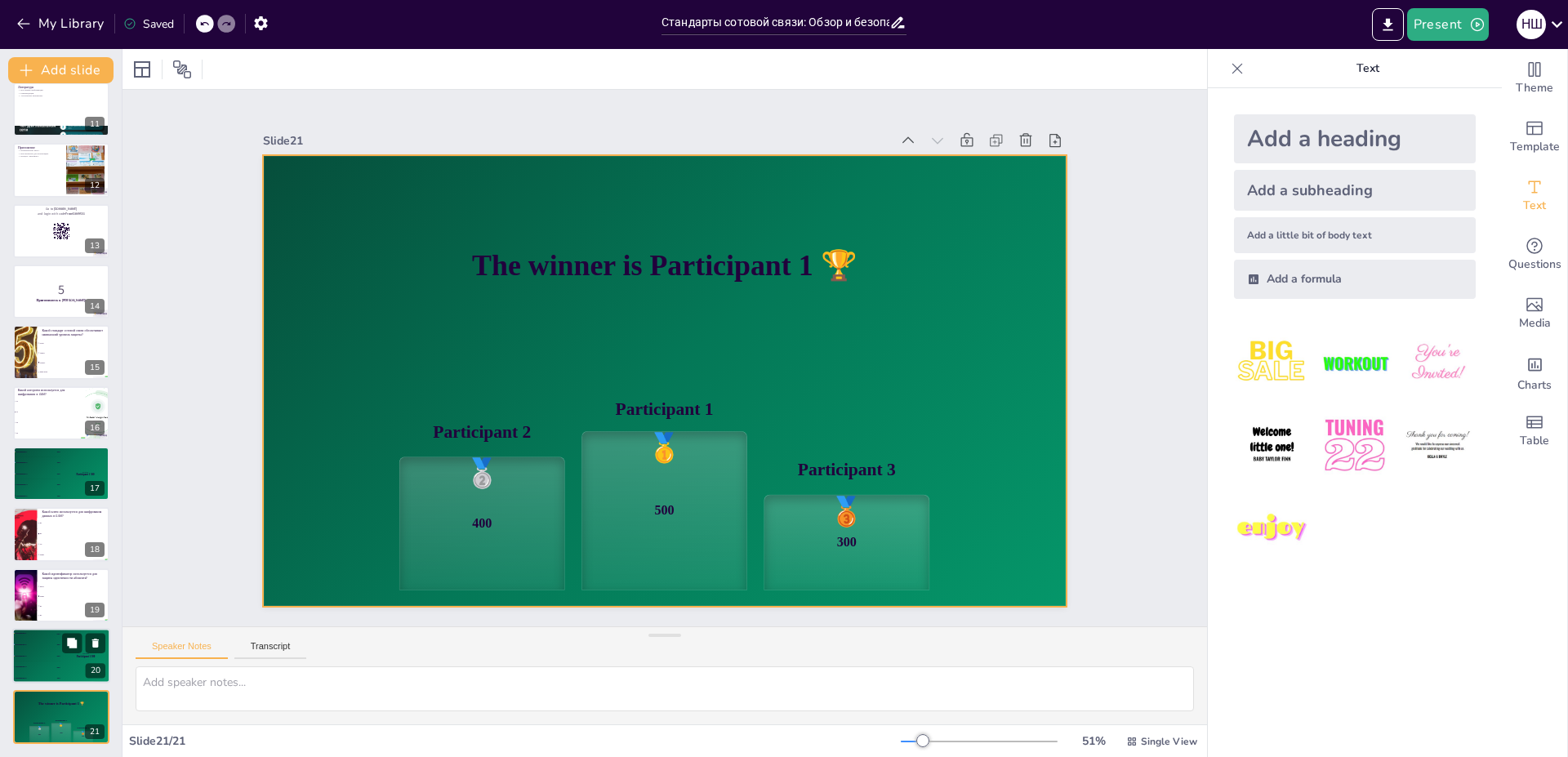
checkbox input "true"
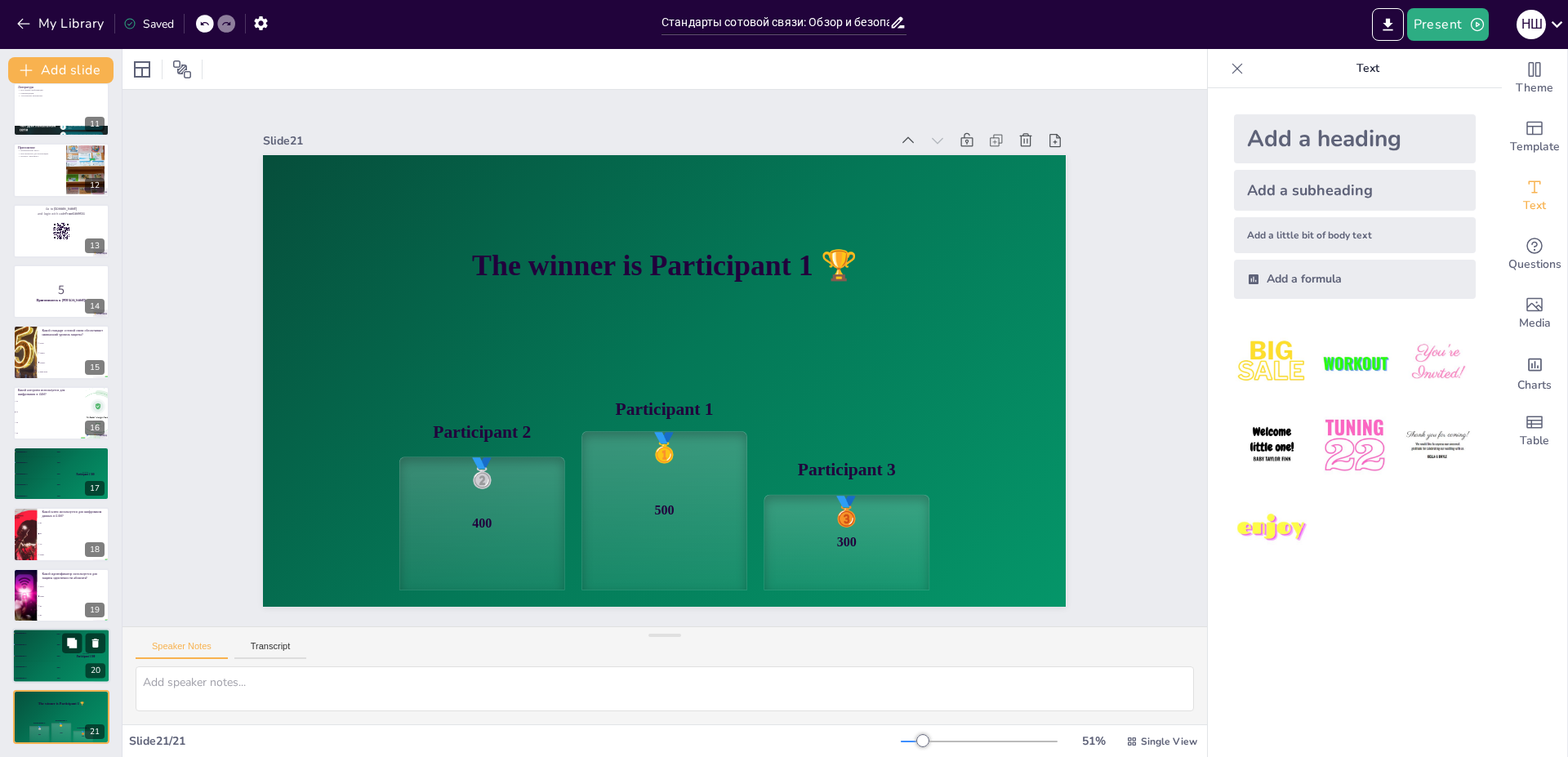
checkbox input "true"
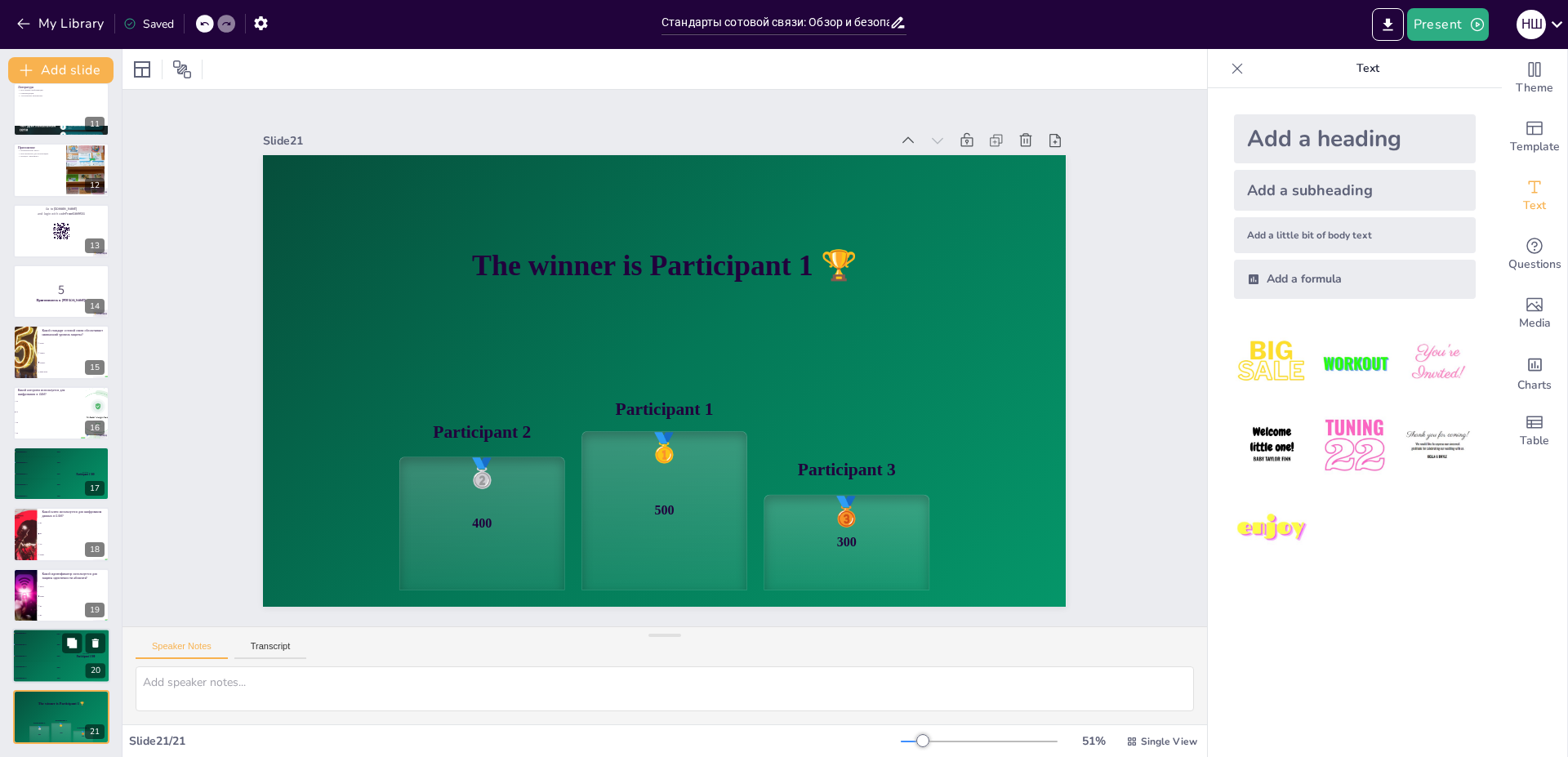
checkbox input "true"
click at [53, 672] on div "4 Participant 4 200" at bounding box center [36, 666] width 49 height 11
checkbox input "true"
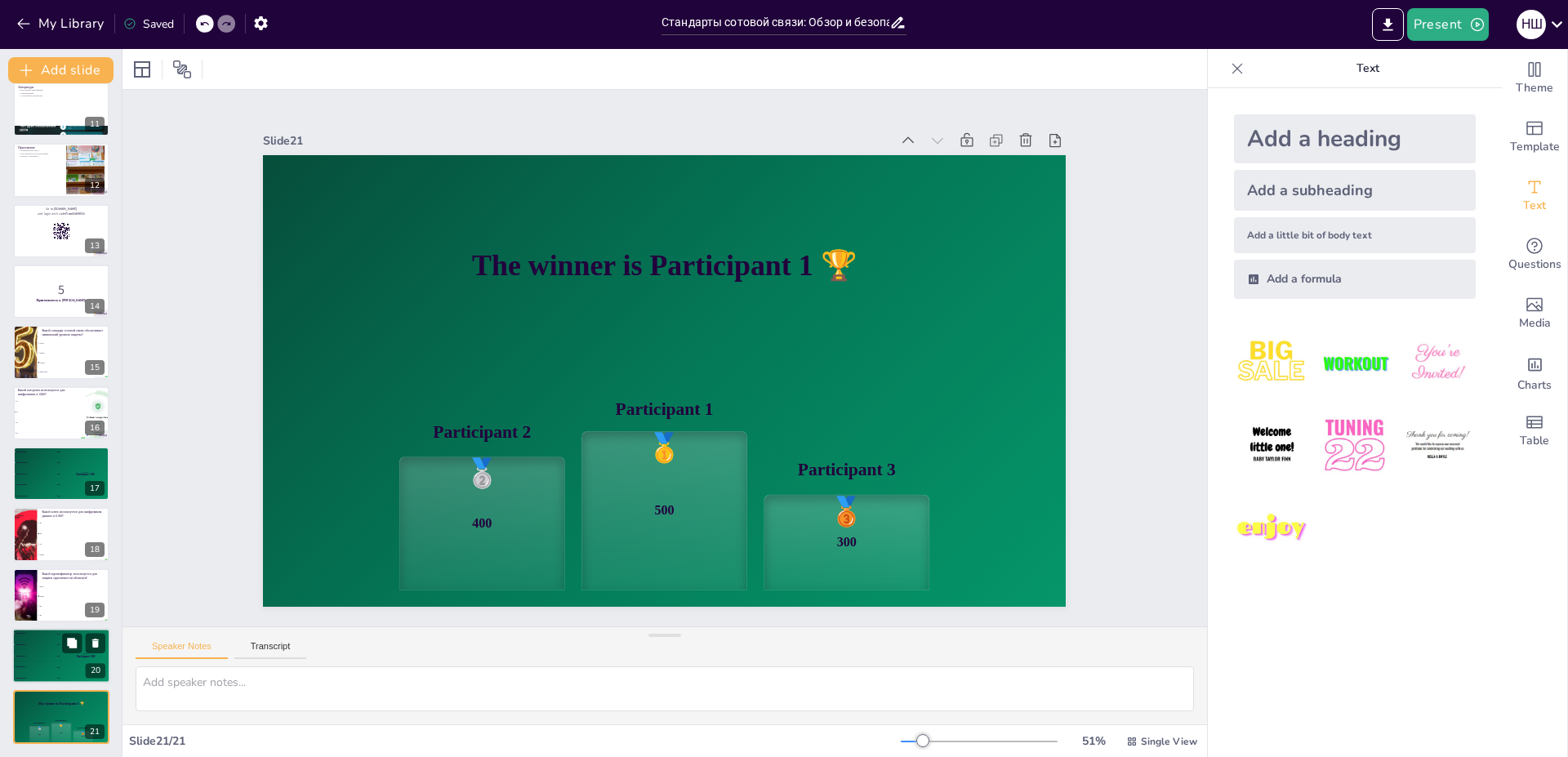
checkbox input "true"
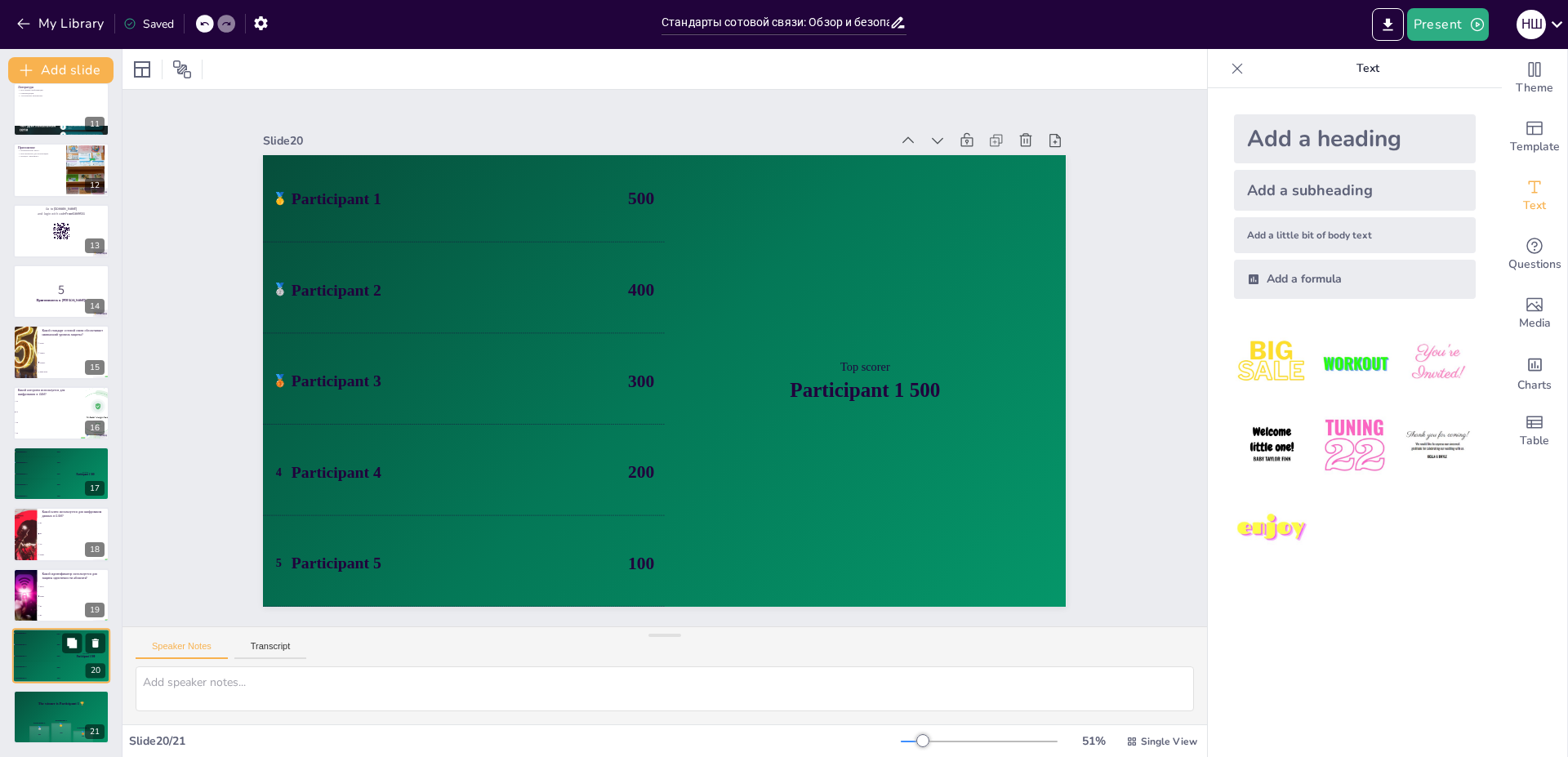
checkbox input "true"
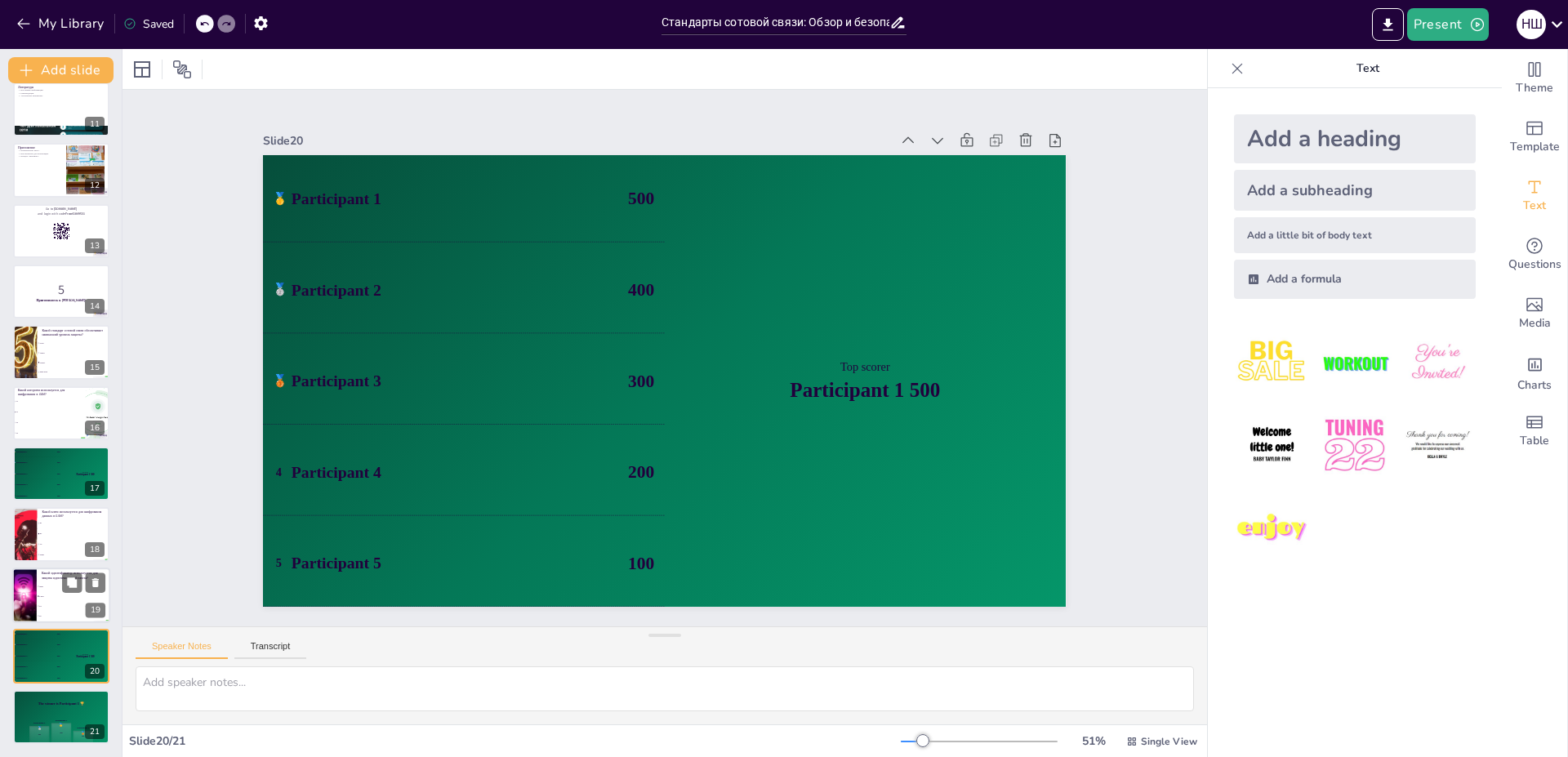
checkbox input "true"
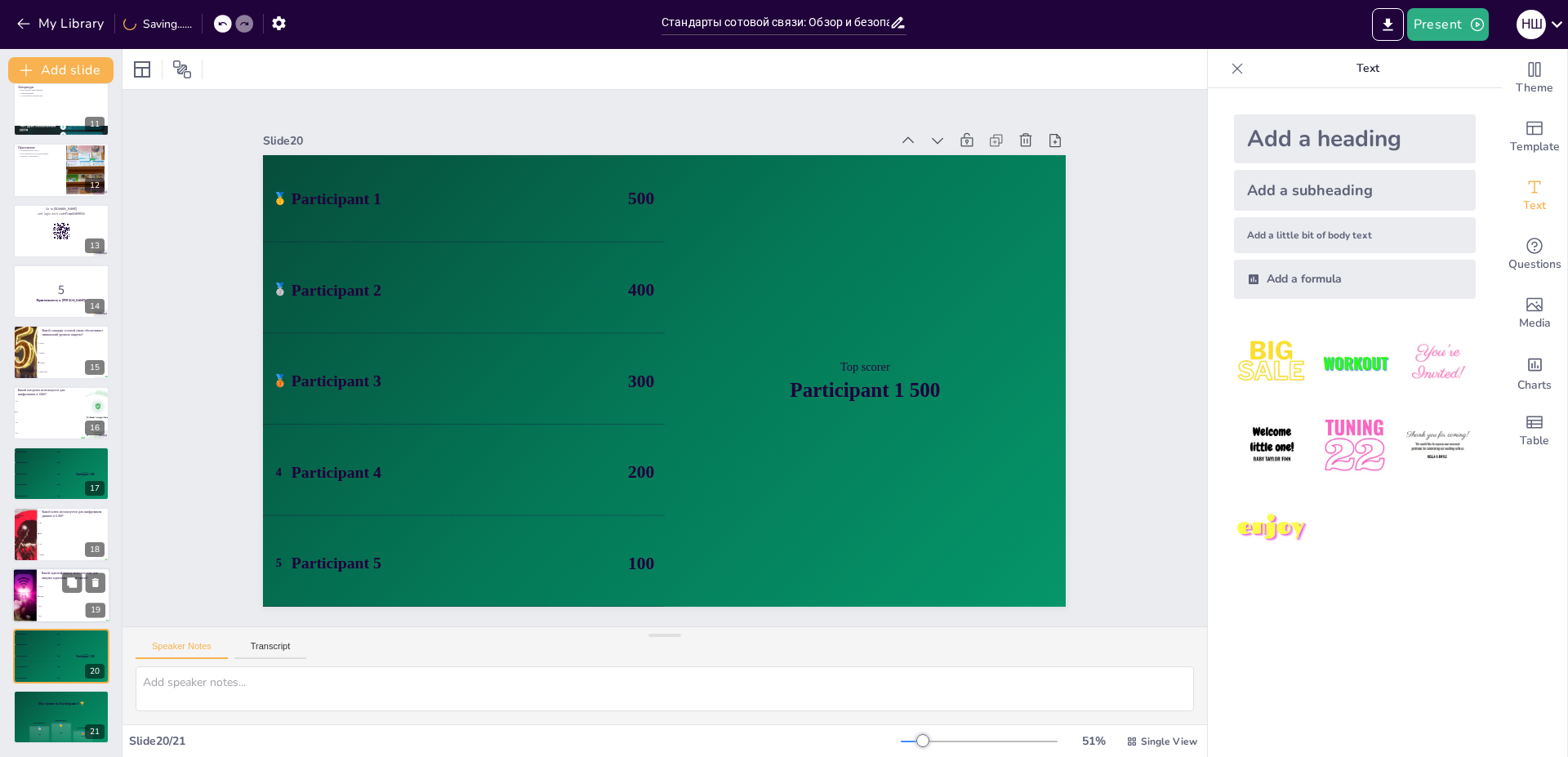
checkbox input "true"
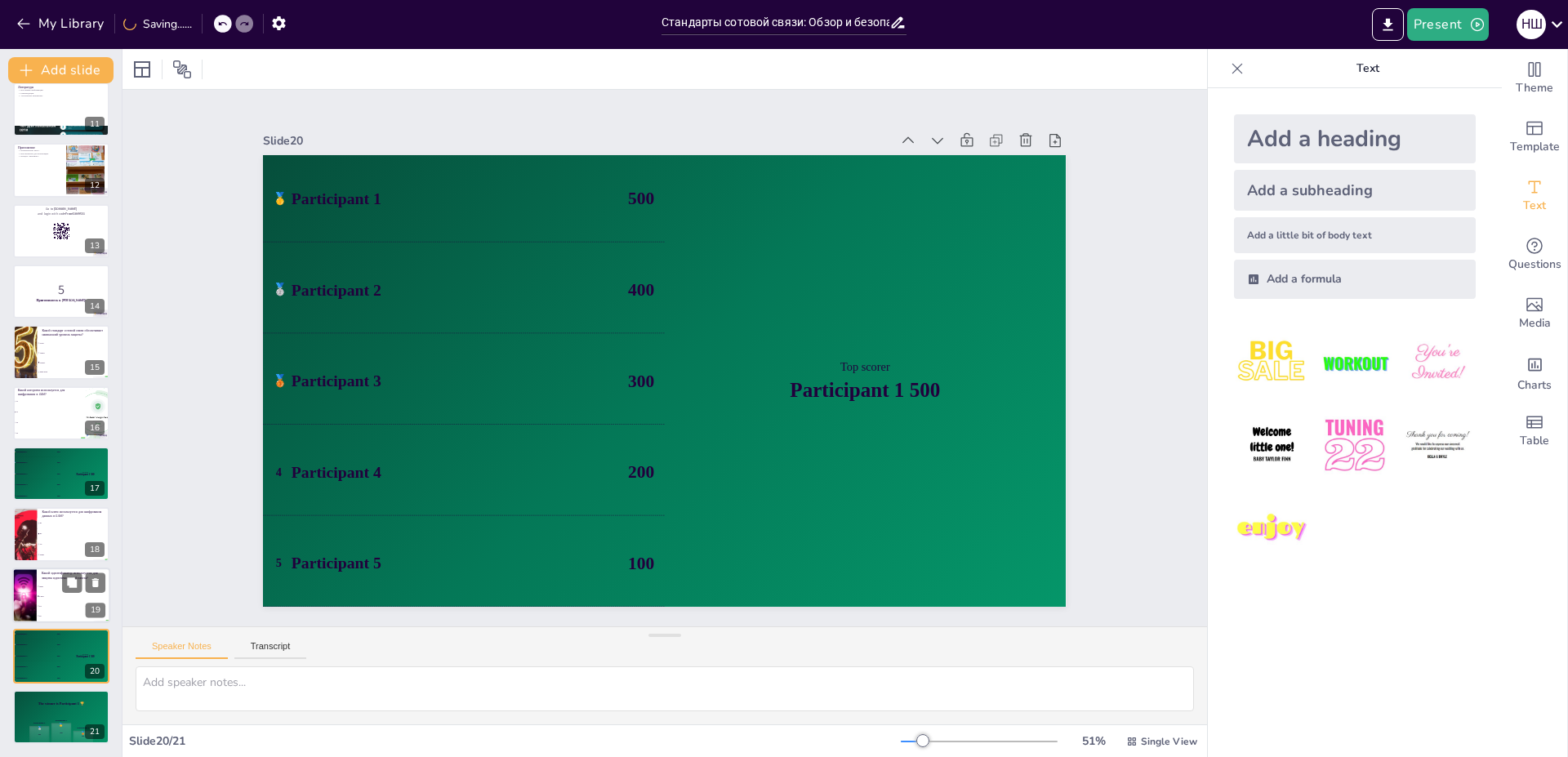
checkbox input "true"
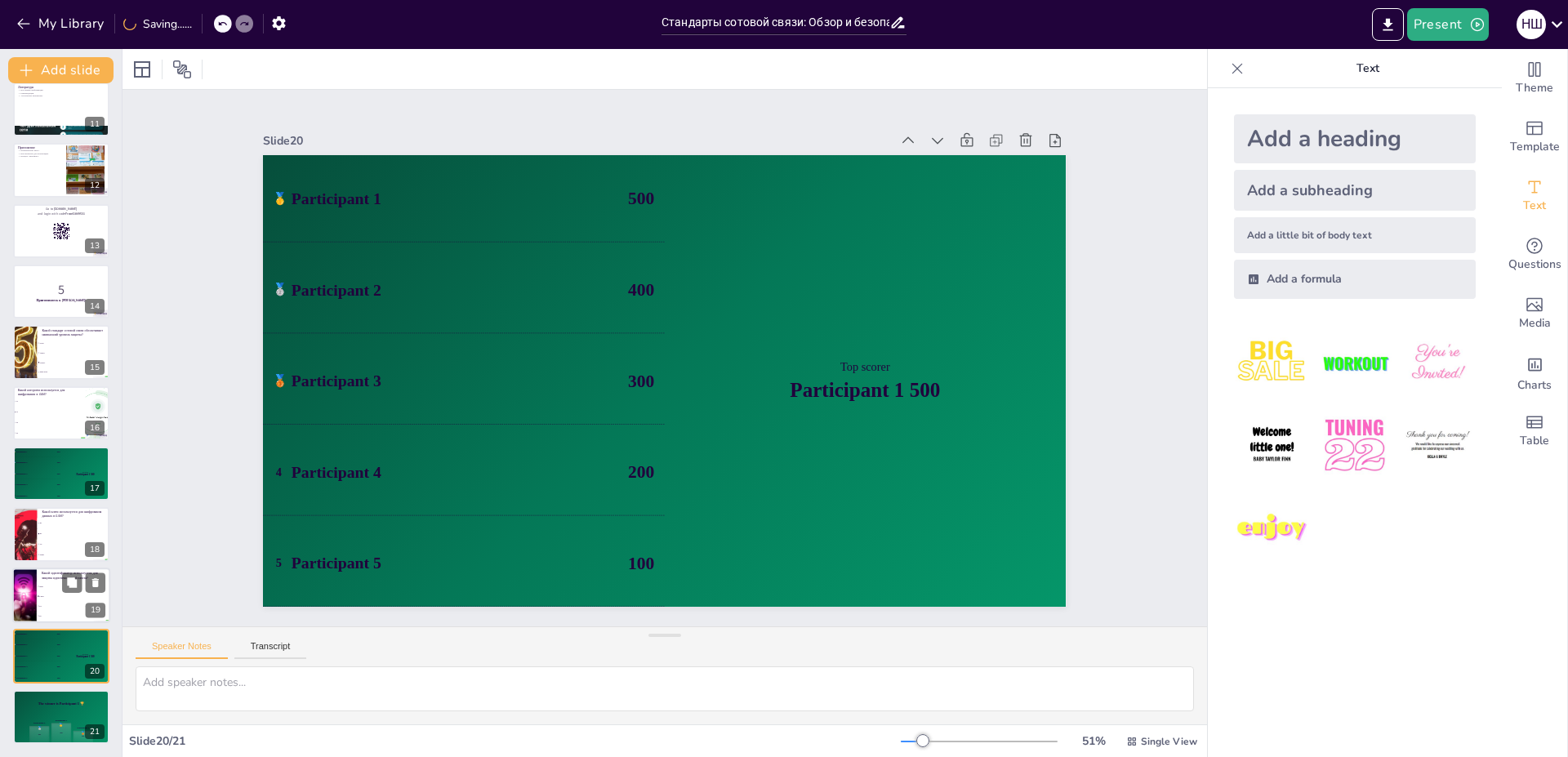
checkbox input "true"
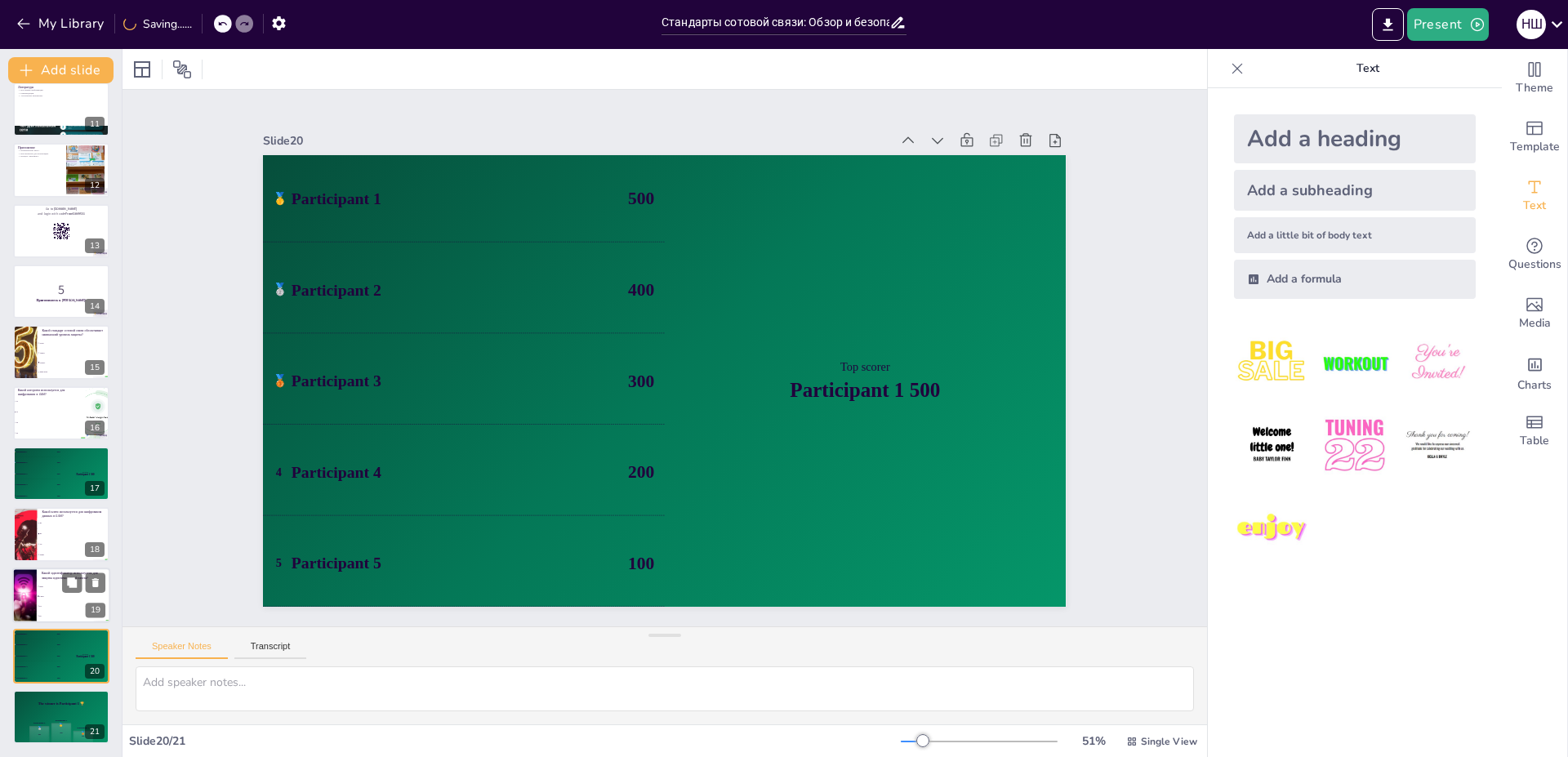
click at [54, 595] on li "TMSI" at bounding box center [73, 596] width 73 height 10
checkbox input "true"
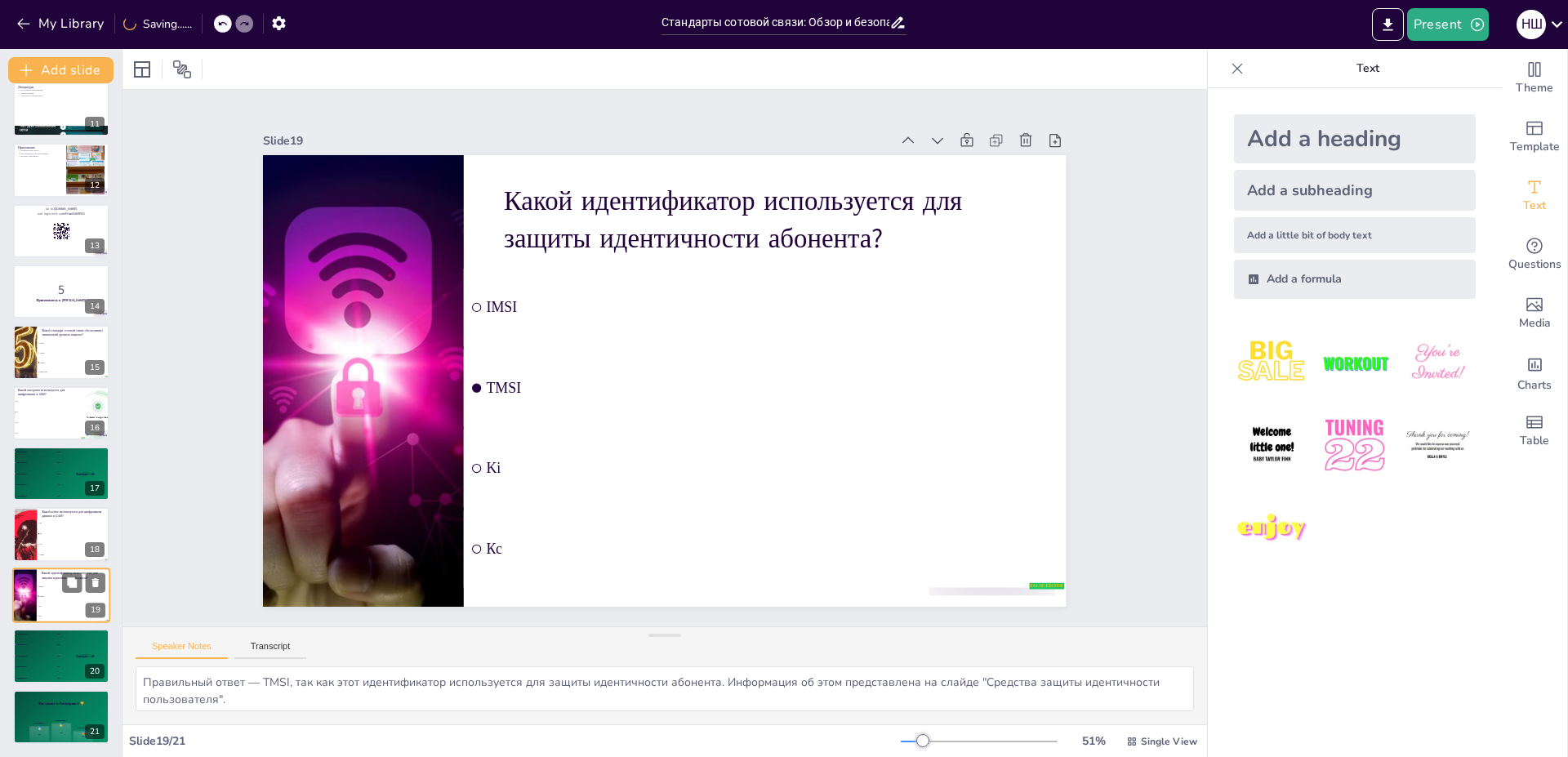
checkbox input "true"
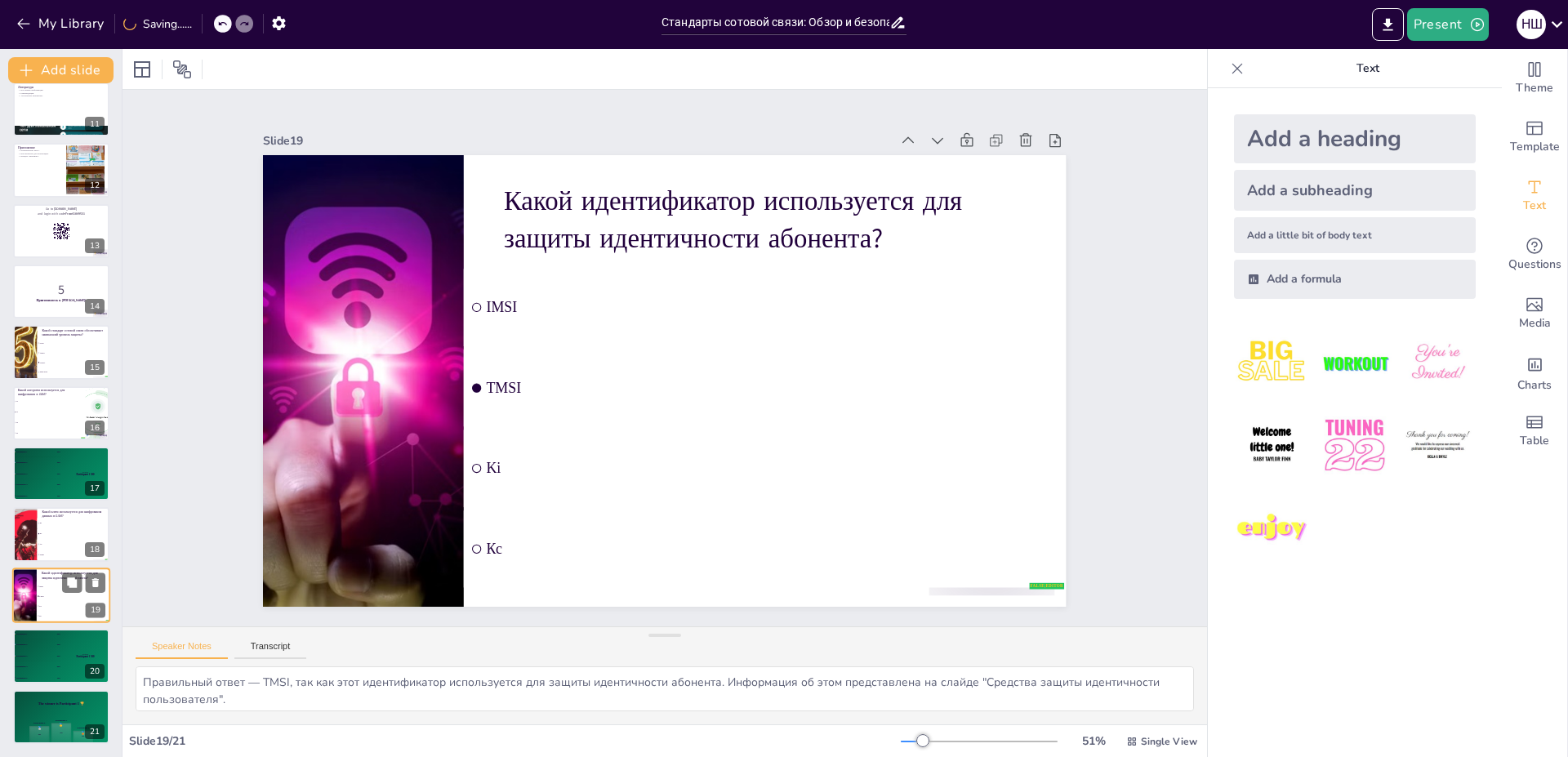
checkbox input "true"
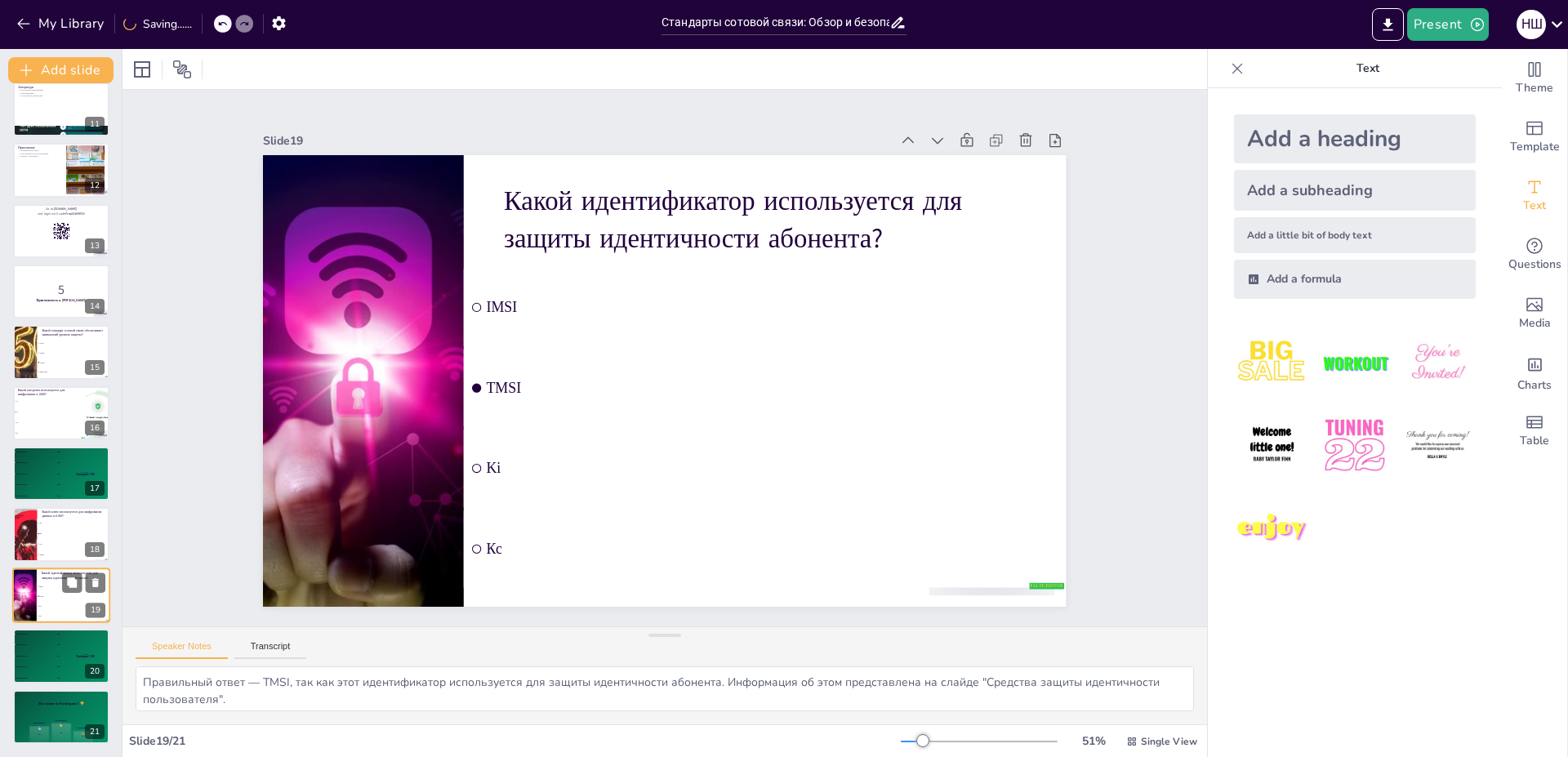
checkbox input "true"
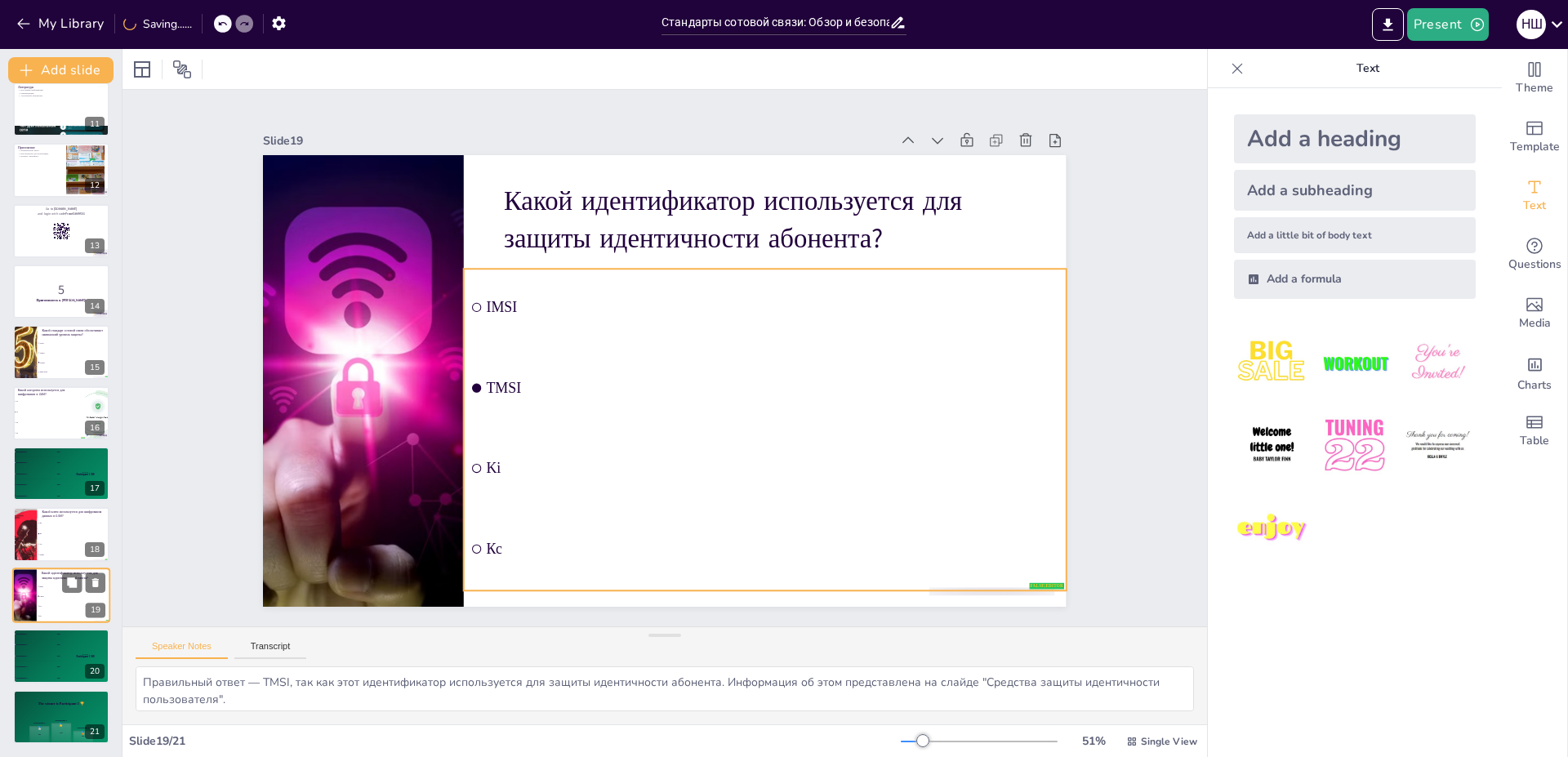
checkbox input "true"
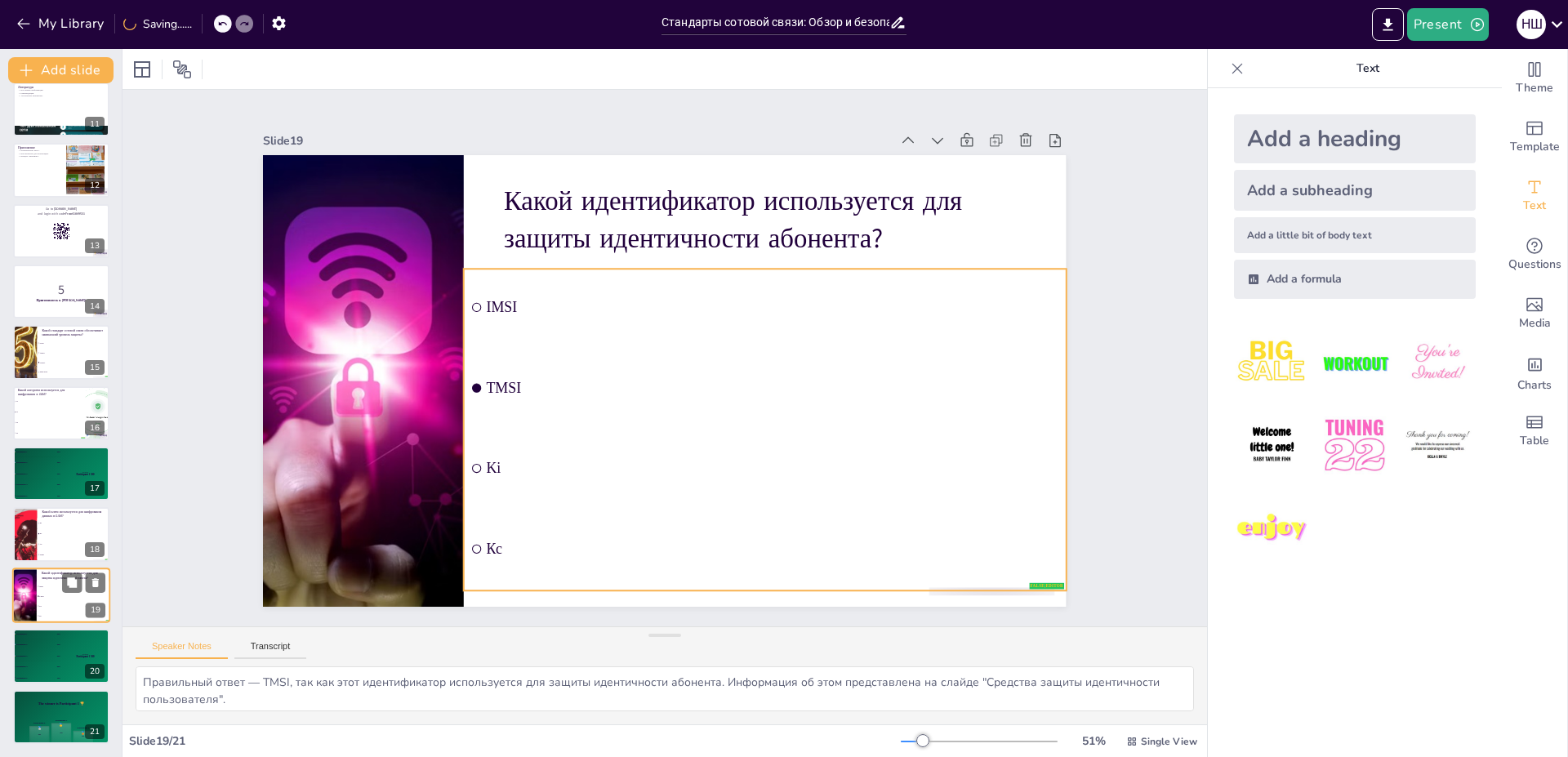
checkbox input "true"
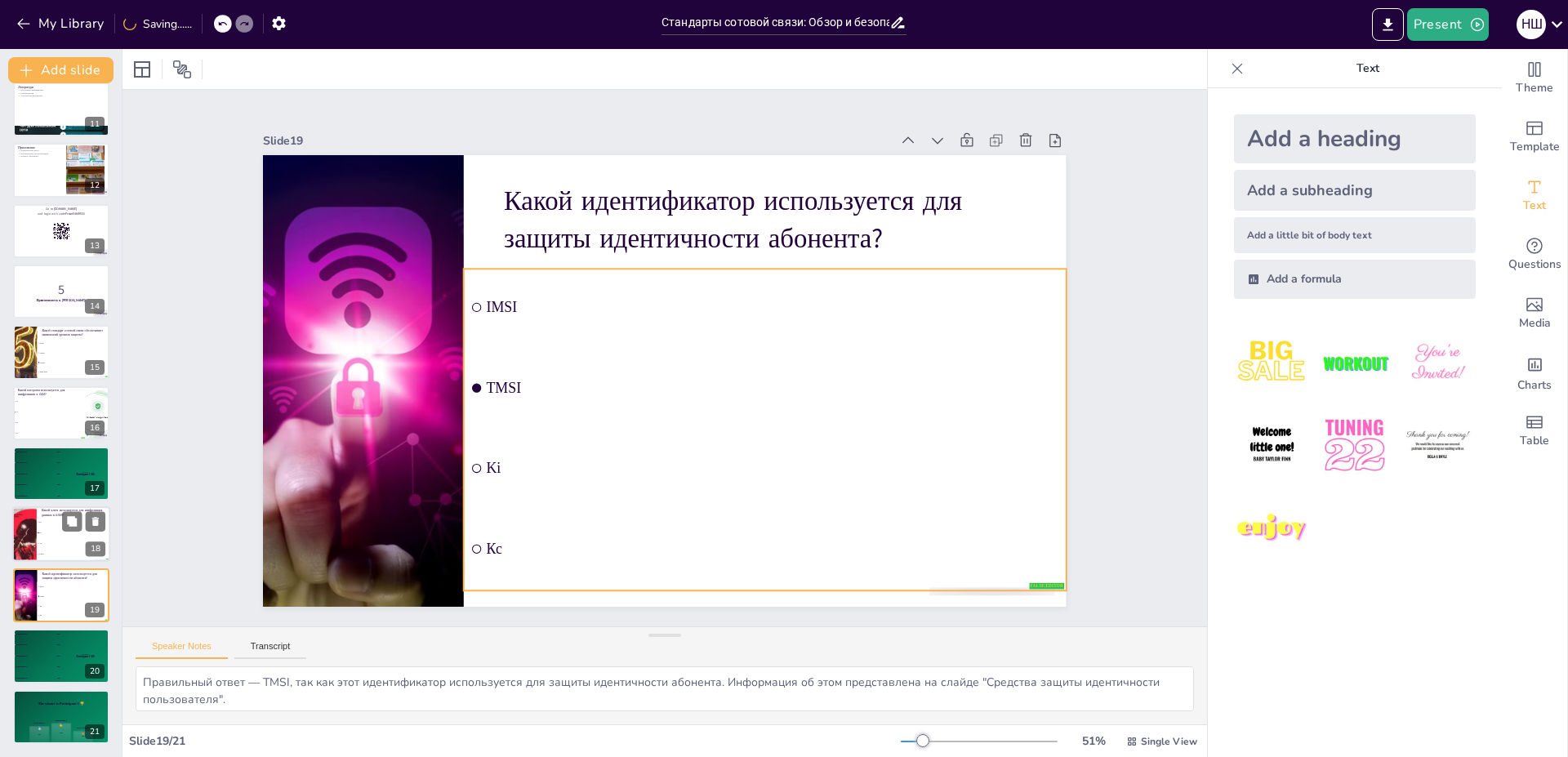
checkbox input "true"
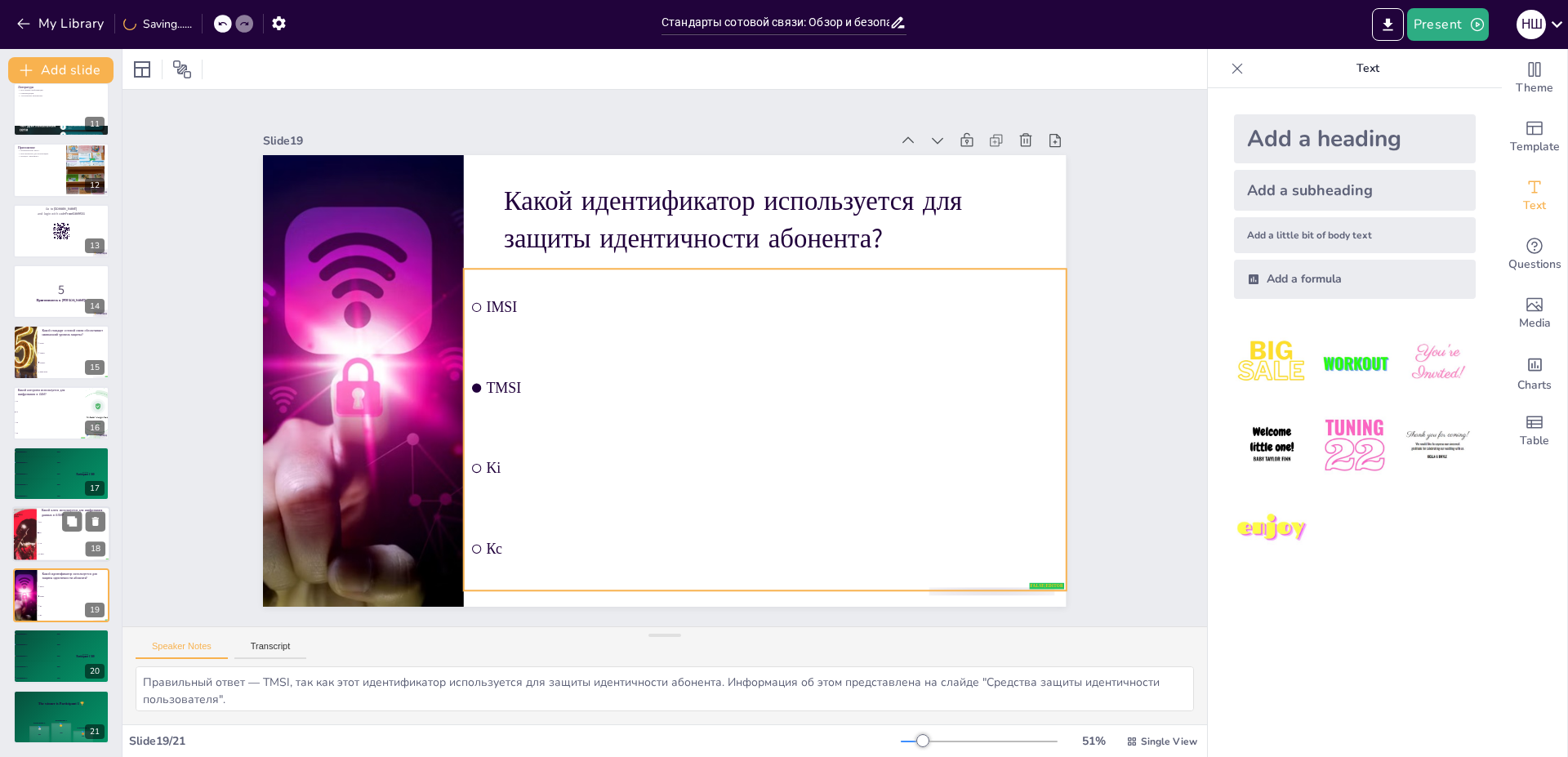
checkbox input "true"
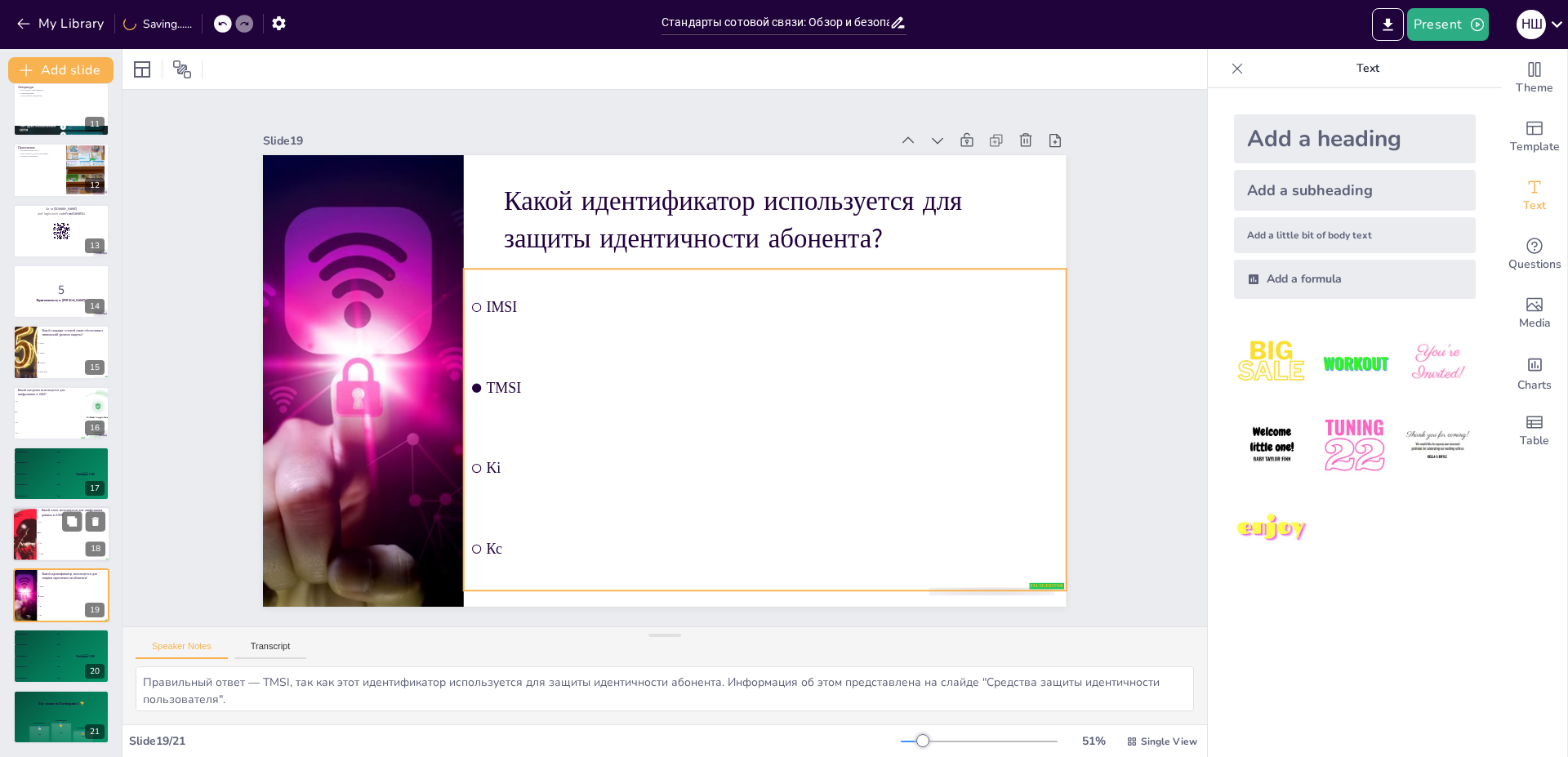
checkbox input "true"
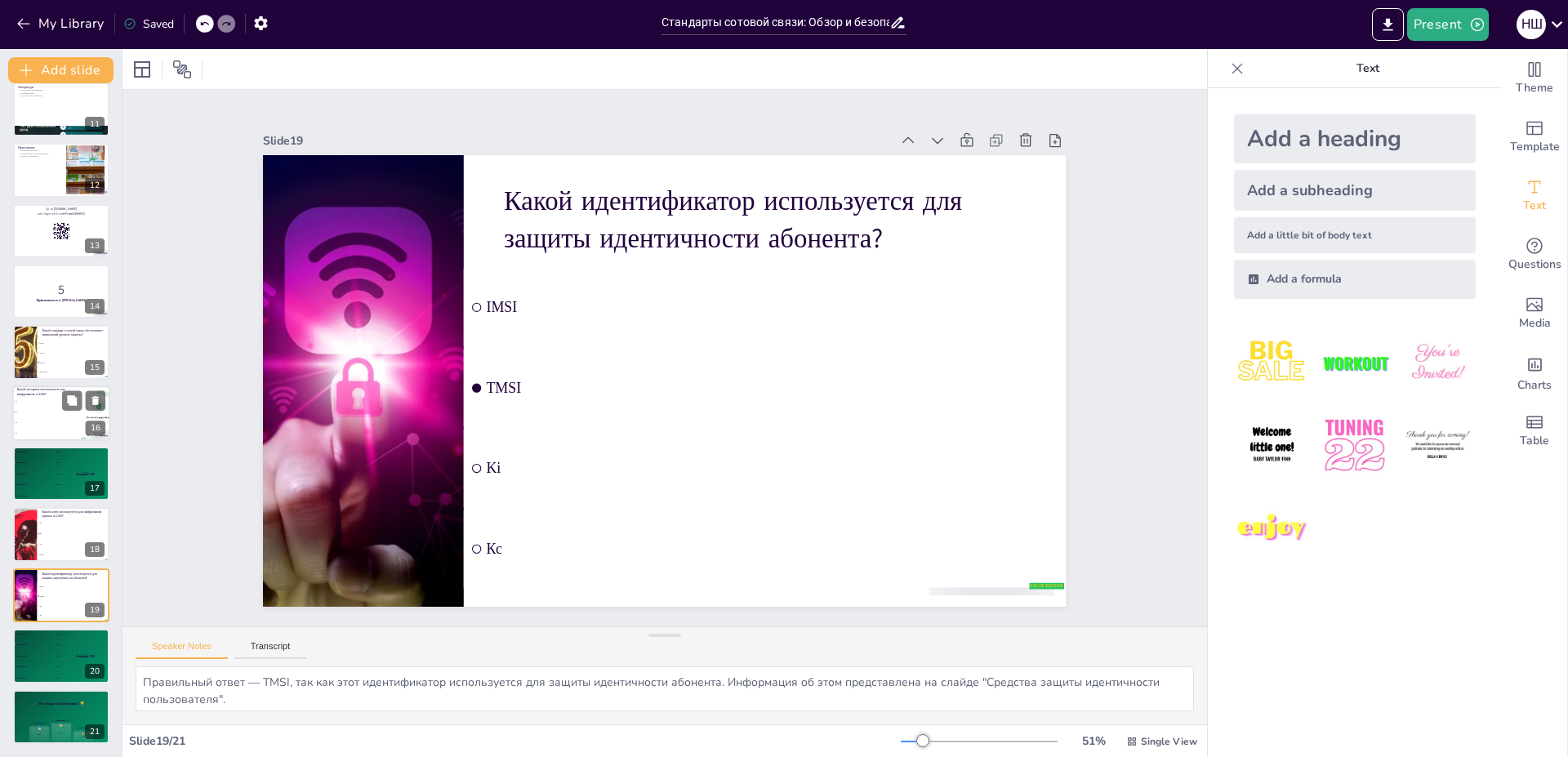
click at [87, 388] on div at bounding box center [97, 413] width 54 height 55
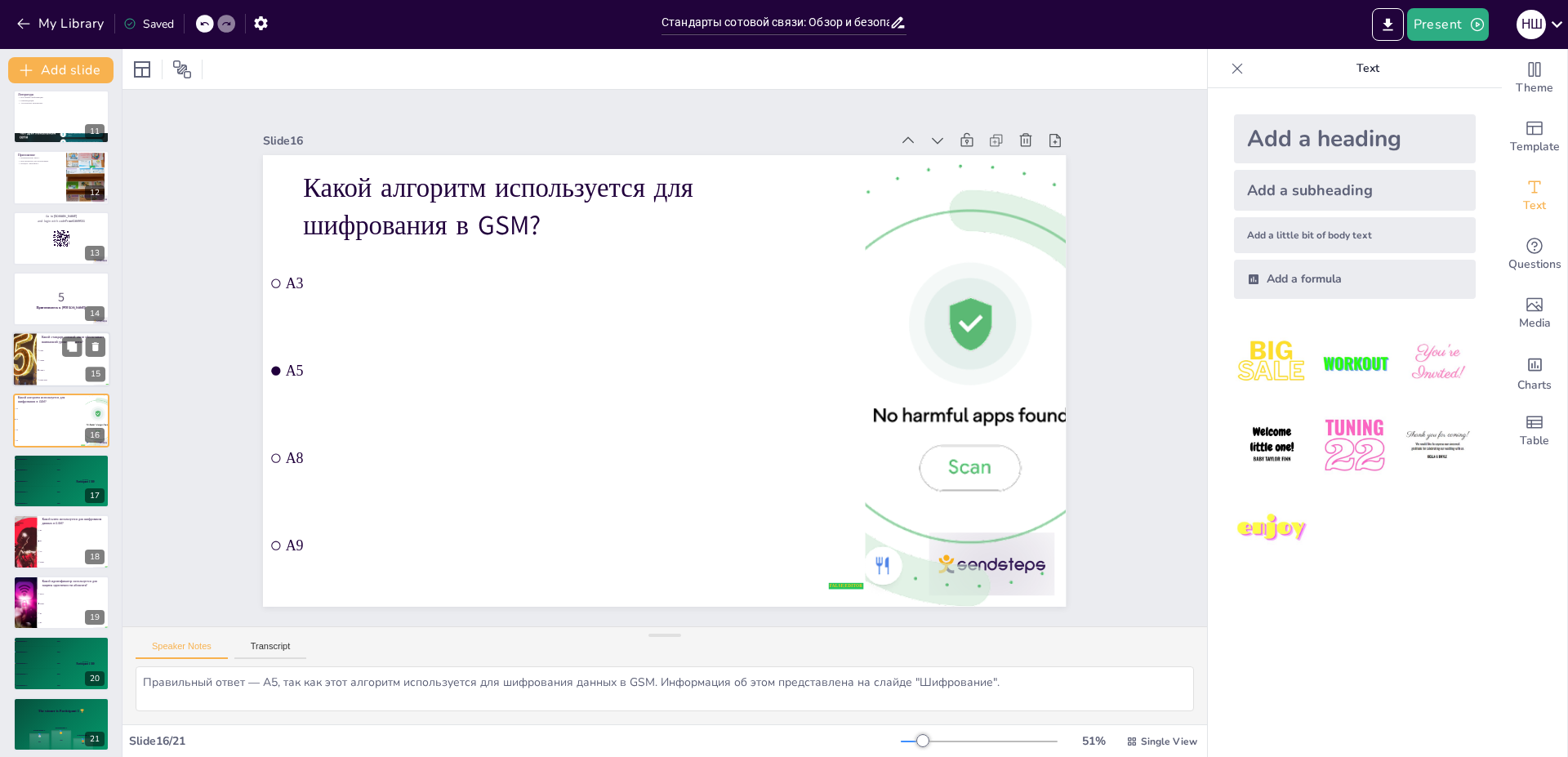
click at [82, 334] on div at bounding box center [61, 360] width 98 height 55
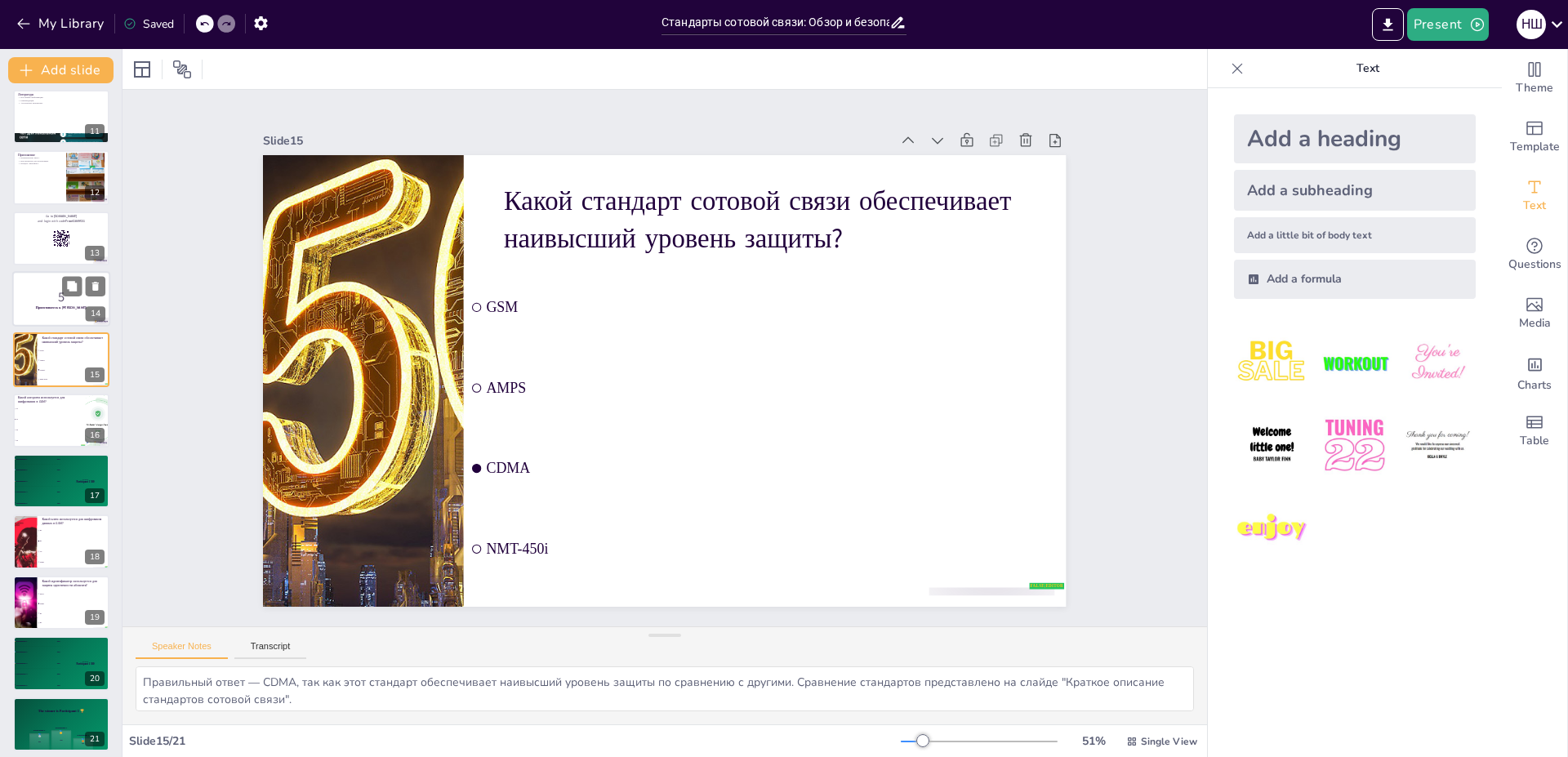
scroll to position [554, 0]
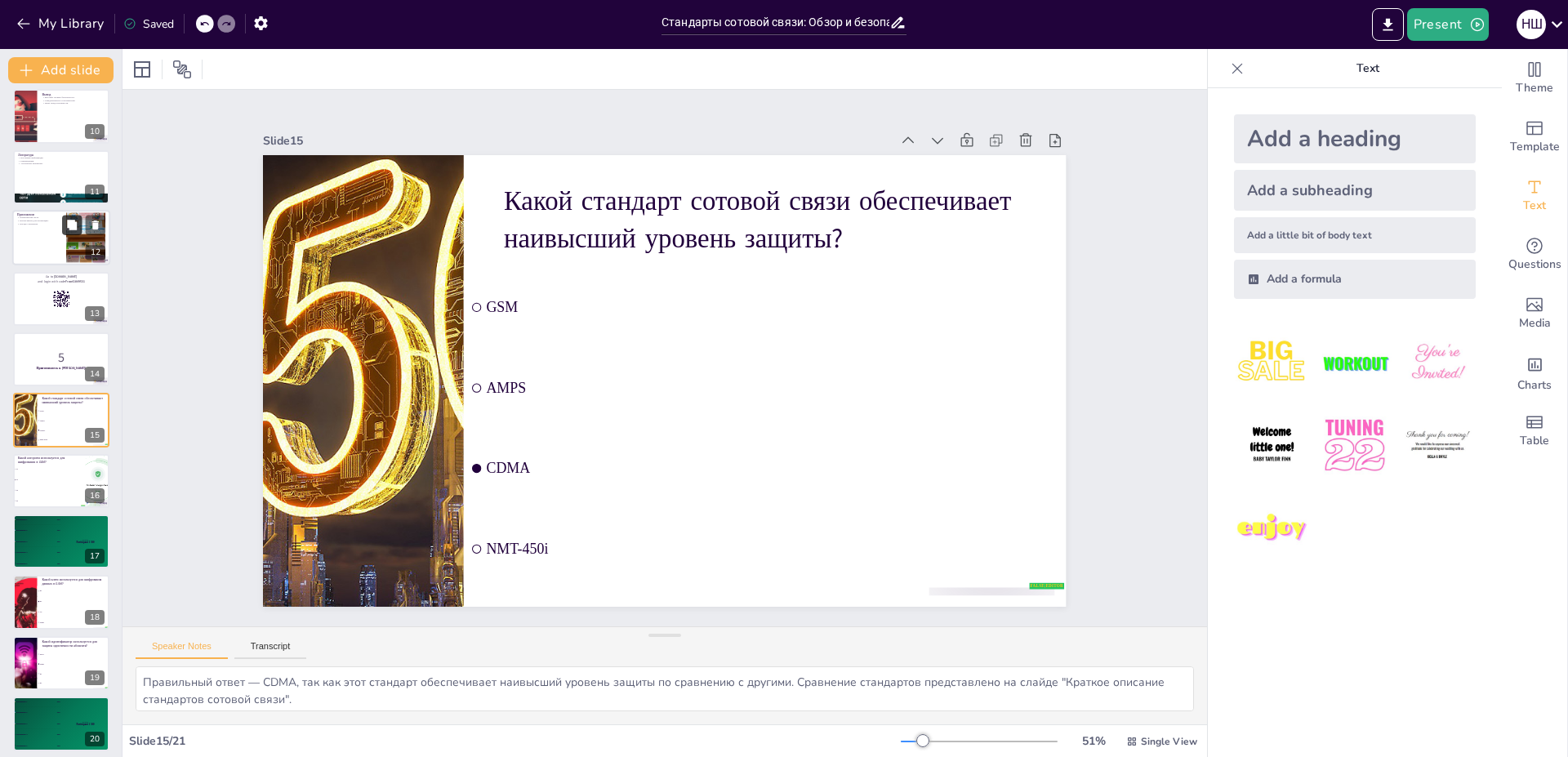
click at [76, 233] on button at bounding box center [72, 225] width 20 height 20
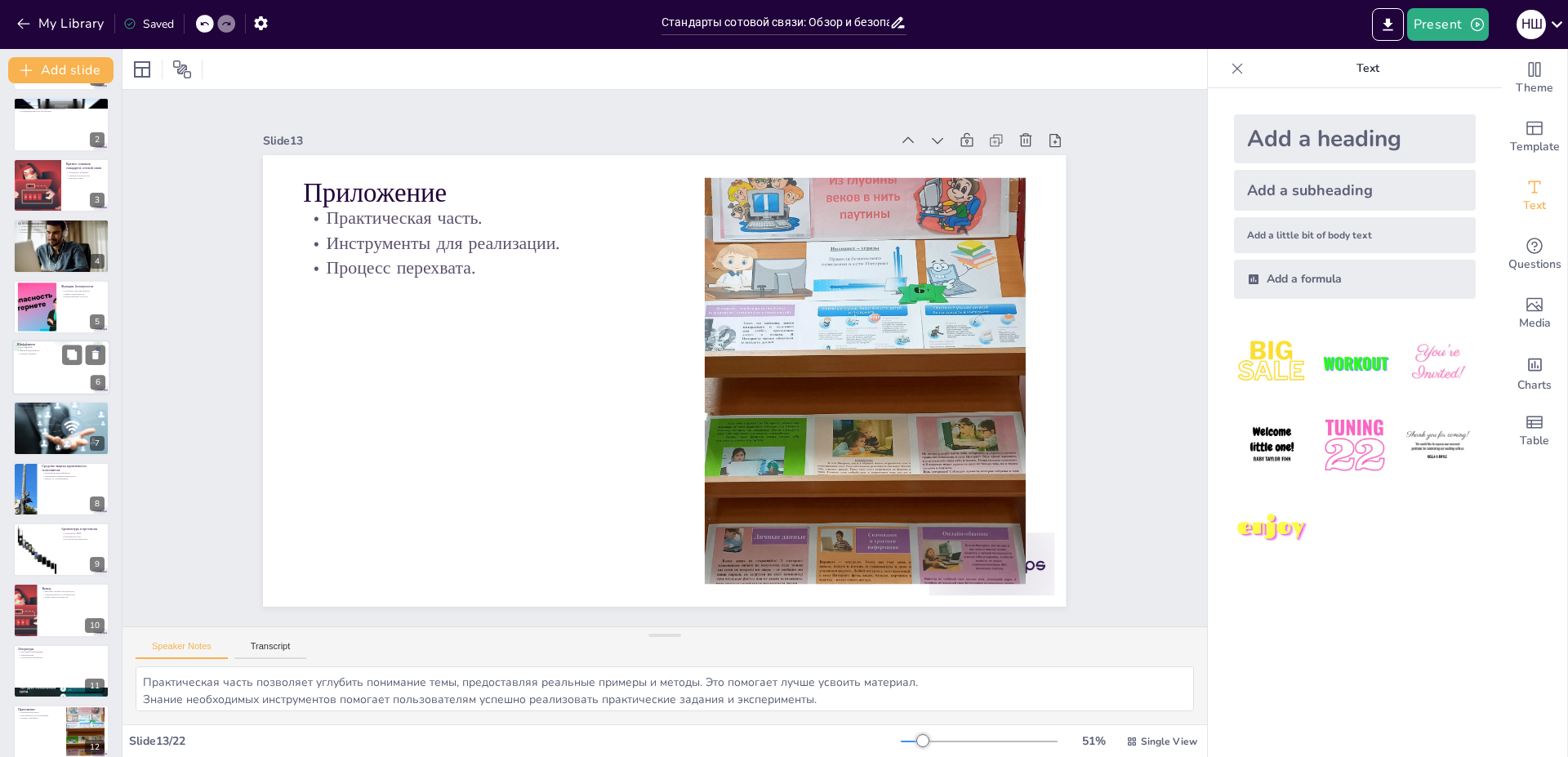
scroll to position [0, 0]
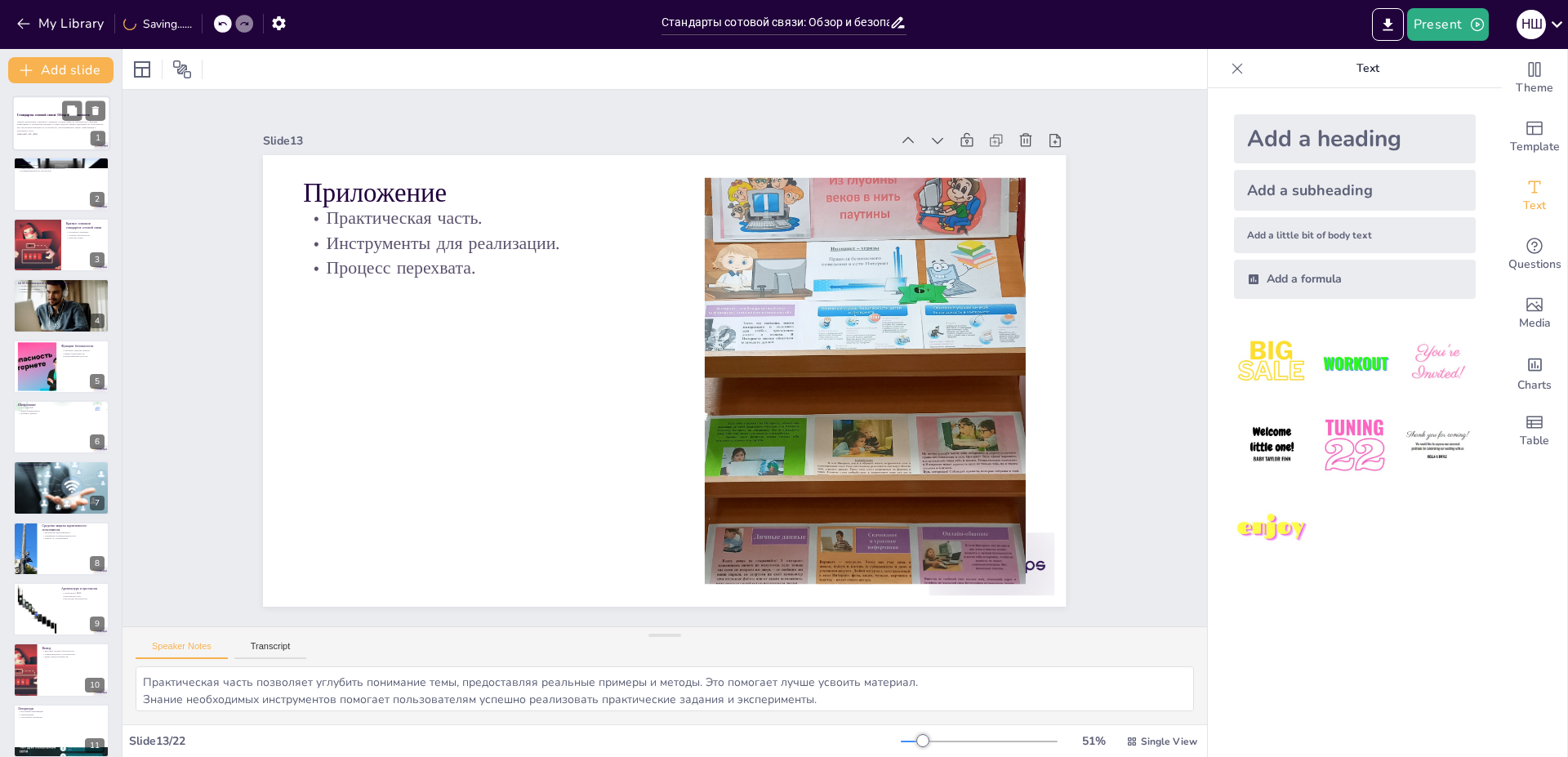
click at [51, 144] on div at bounding box center [61, 123] width 98 height 55
